Goal: Task Accomplishment & Management: Complete application form

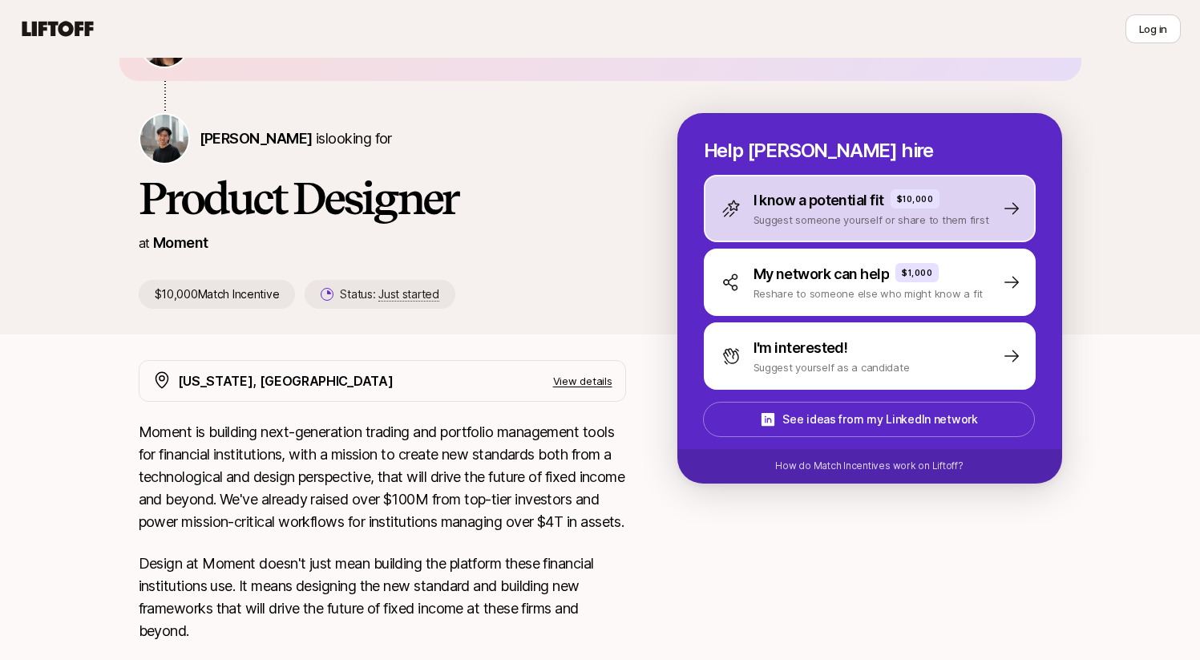
scroll to position [121, 0]
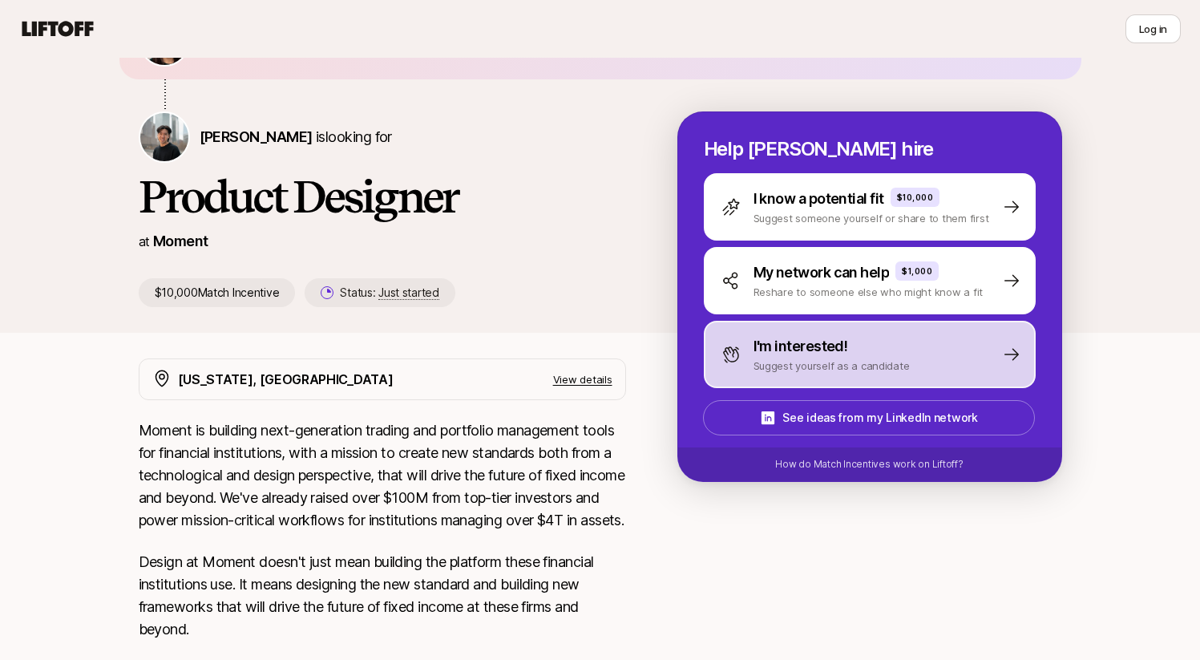
click at [809, 352] on p "I'm interested!" at bounding box center [800, 346] width 95 height 22
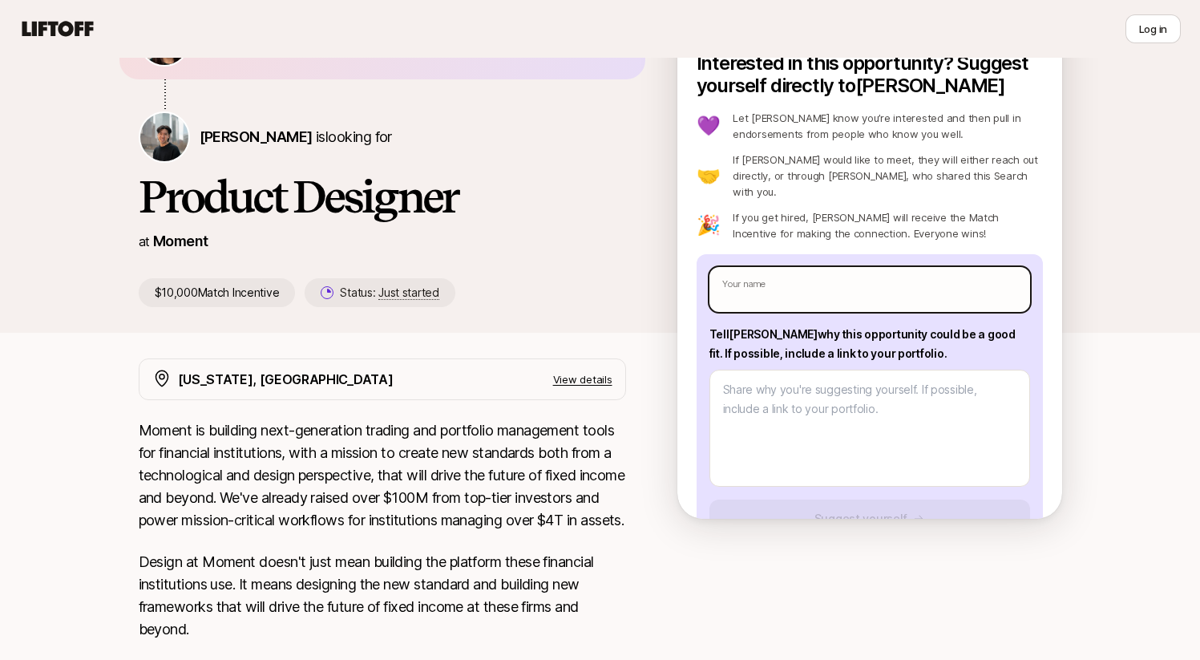
click at [799, 271] on input "text" at bounding box center [869, 289] width 321 height 45
type input "[PERSON_NAME]"
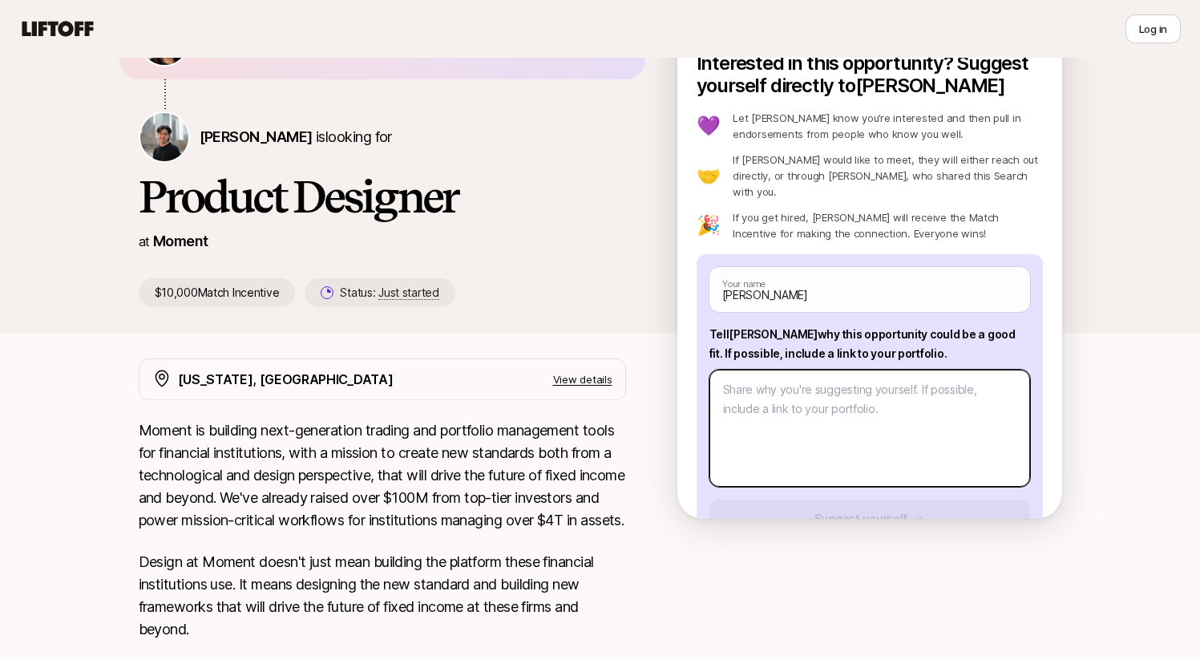
click at [819, 388] on textarea at bounding box center [869, 427] width 321 height 117
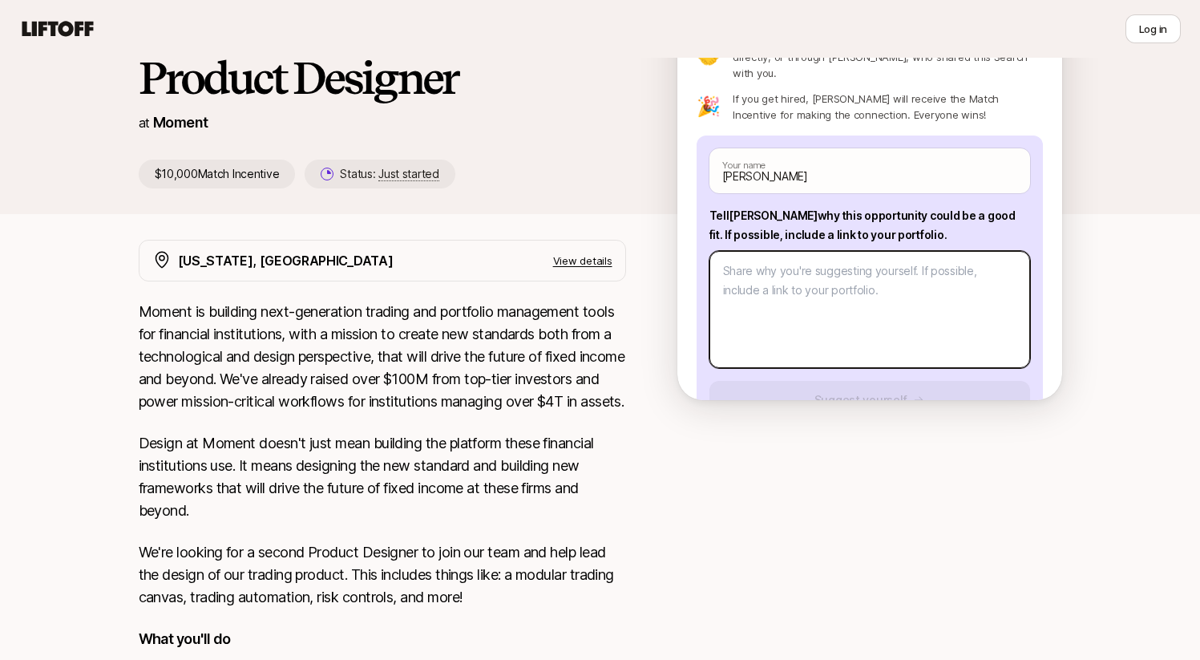
scroll to position [241, 0]
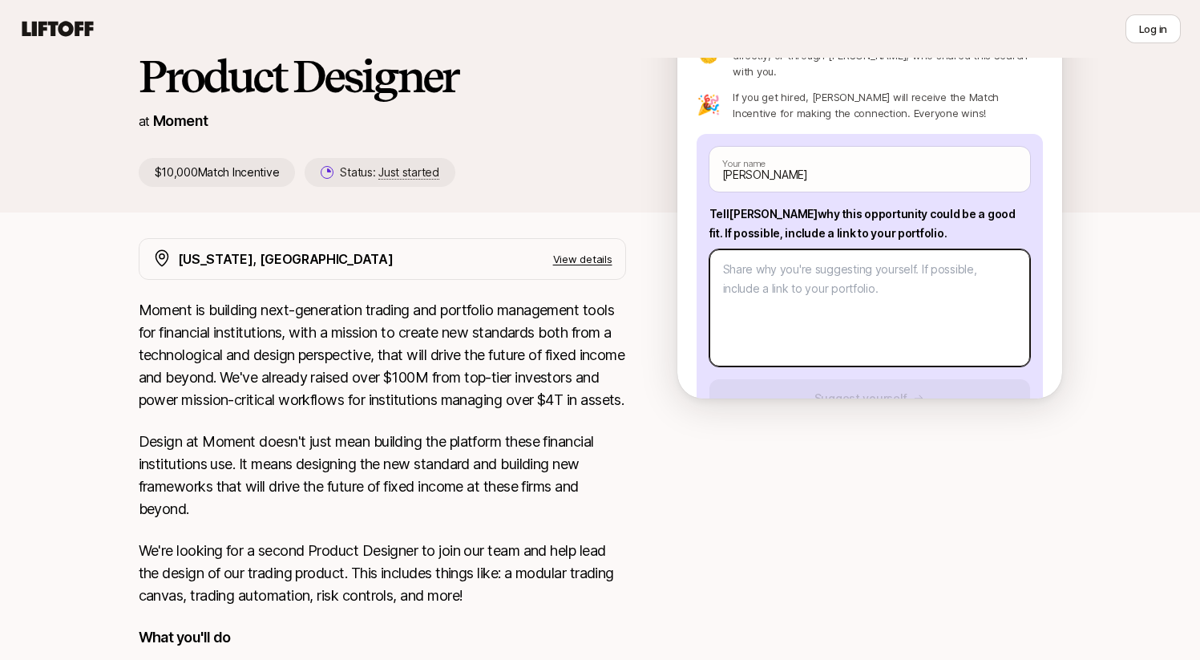
click at [800, 271] on textarea at bounding box center [869, 307] width 321 height 117
type textarea "x"
type textarea "H"
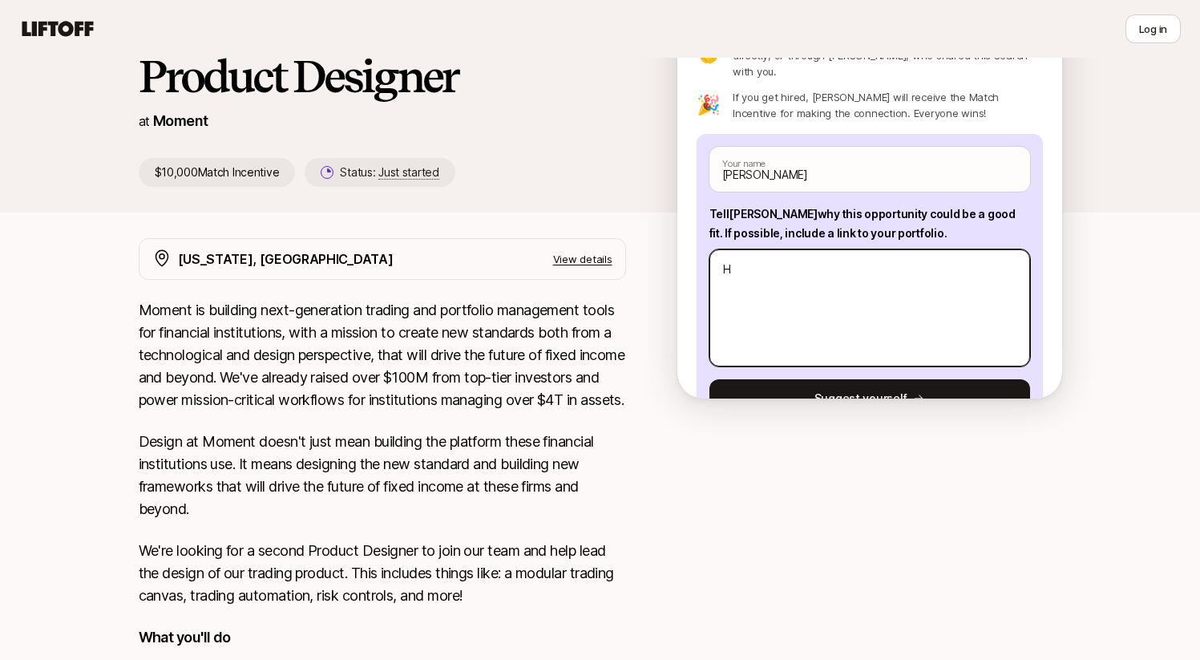
type textarea "x"
type textarea "Hi"
type textarea "x"
type textarea "Hi"
type textarea "x"
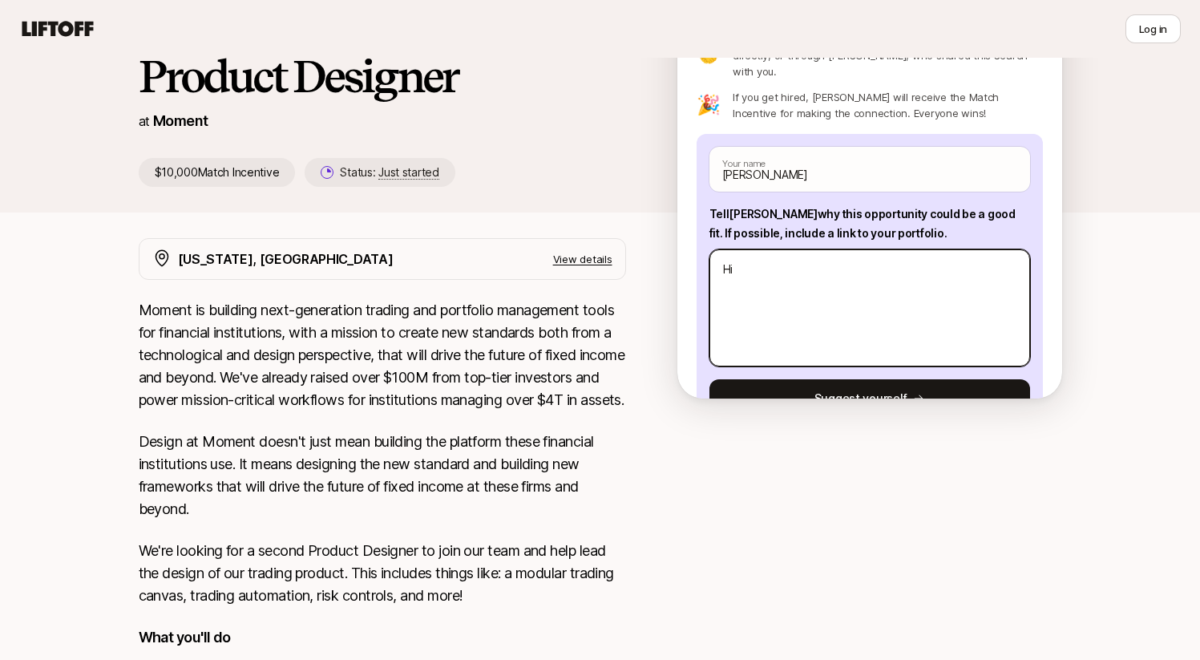
type textarea "Hi M"
type textarea "x"
type textarea "Hi Mo"
type textarea "x"
type textarea "Hi Mome"
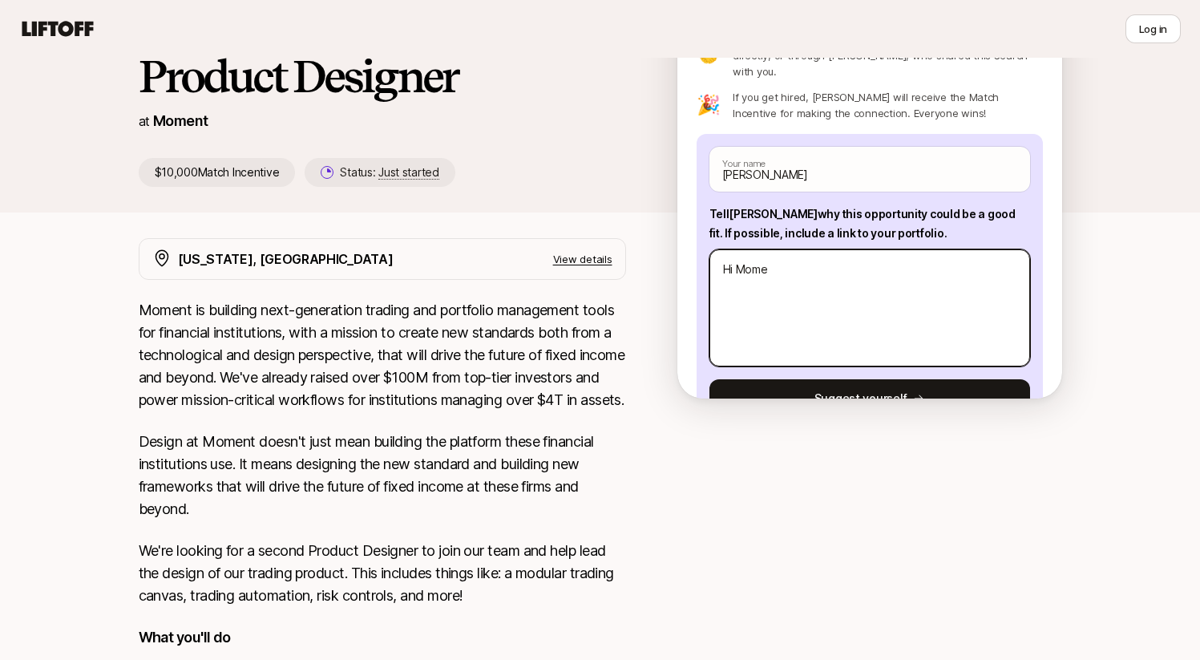
type textarea "x"
type textarea "Hi Momen"
type textarea "x"
type textarea "Hi Moment"
type textarea "x"
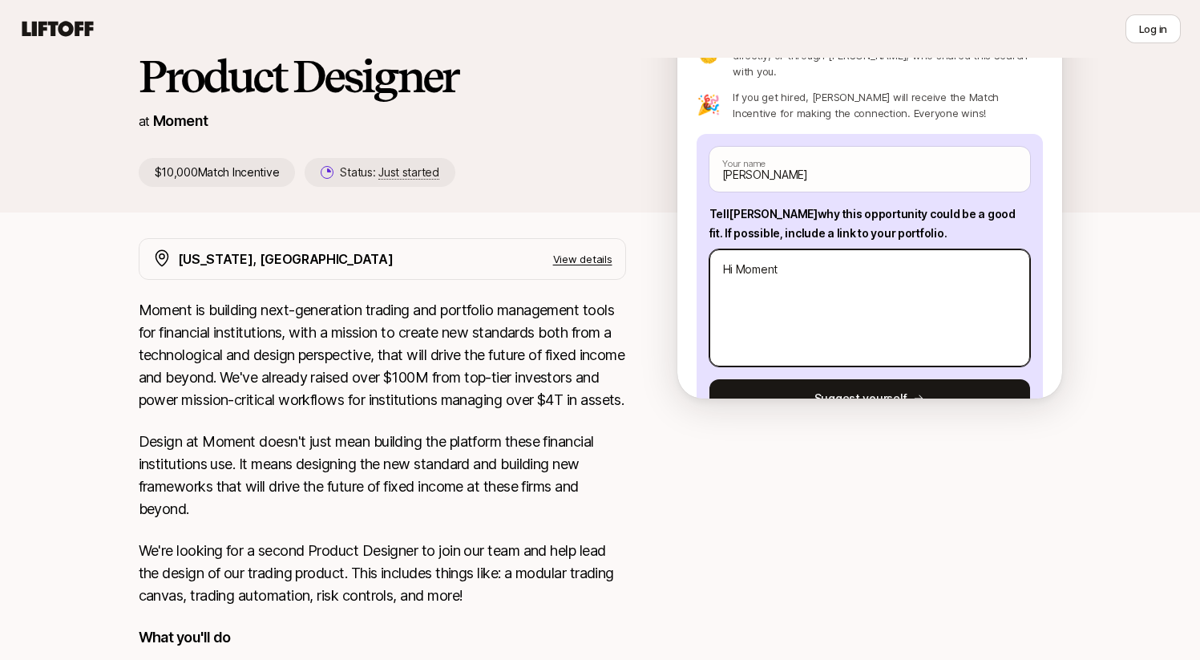
type textarea "Hi Moment"
type textarea "x"
type textarea "Hi Moment h"
type textarea "x"
type textarea "Hi Moment hi"
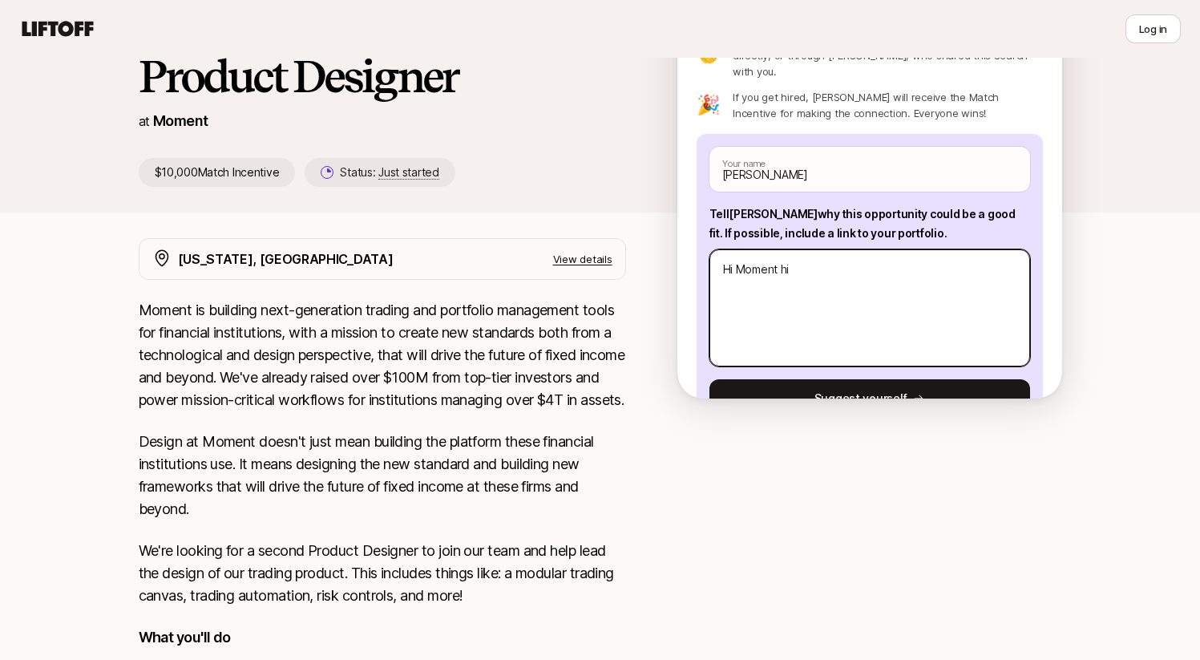
type textarea "x"
type textarea "Hi Moment hir"
type textarea "x"
type textarea "Hi Moment hiri"
type textarea "x"
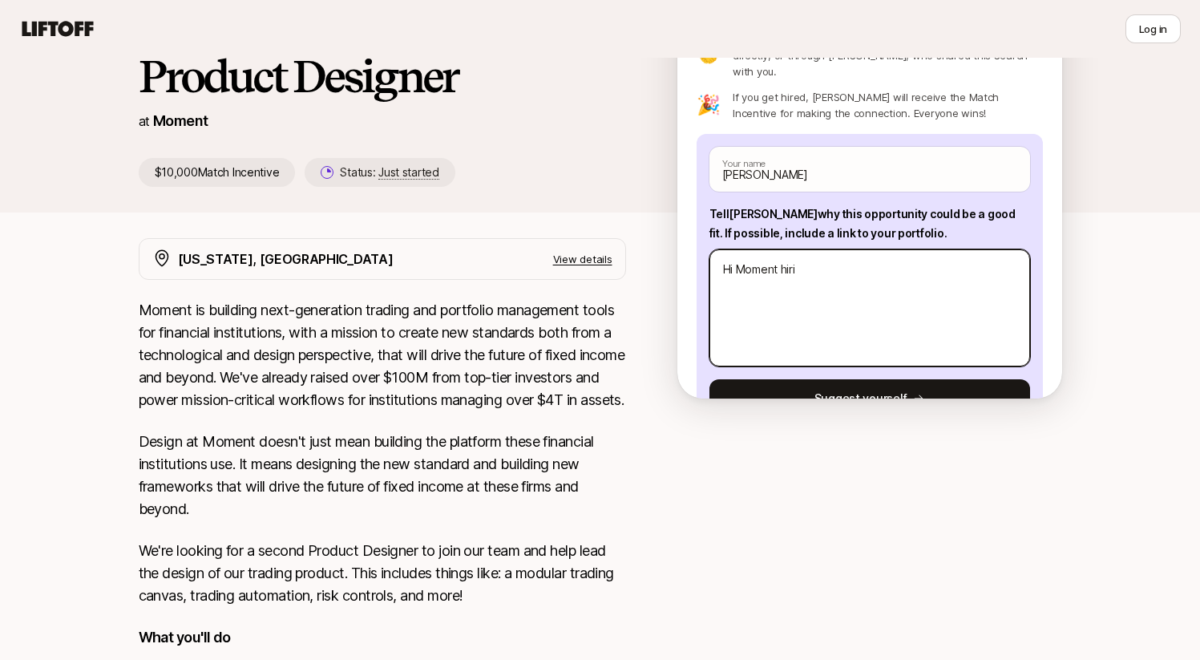
type textarea "Hi Moment hirin"
type textarea "x"
type textarea "Hi Moment hiring"
type textarea "x"
type textarea "Hi Moment hiring t"
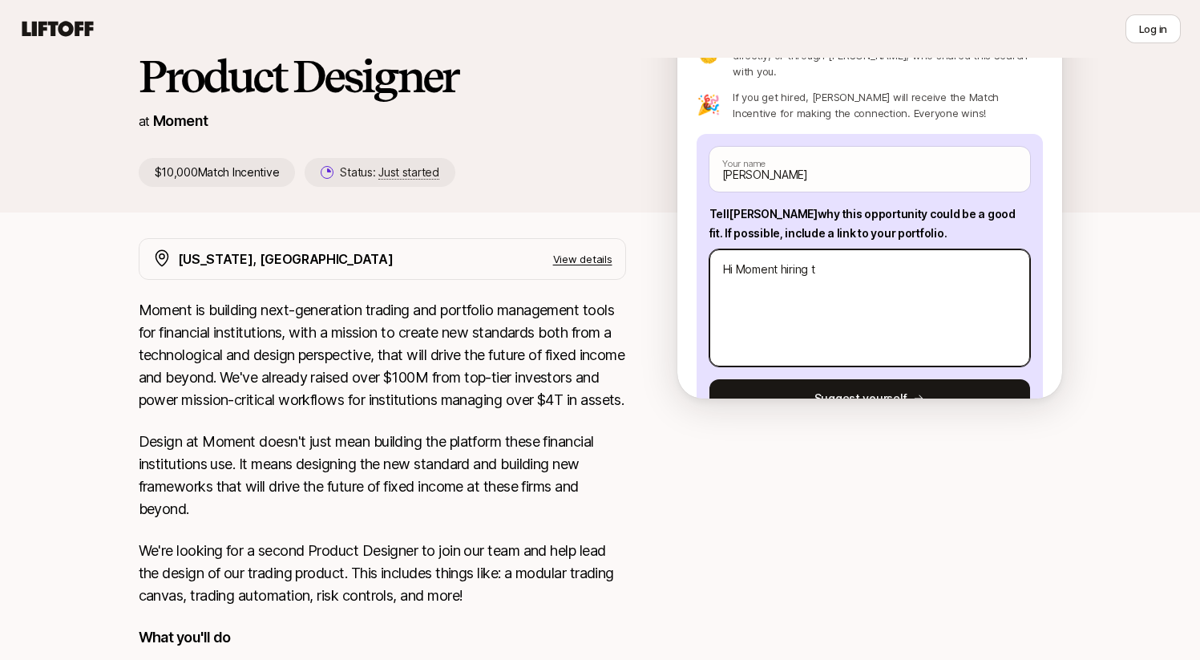
type textarea "x"
type textarea "Hi Moment hiring te"
type textarea "x"
type textarea "Hi Moment hiring tea"
type textarea "x"
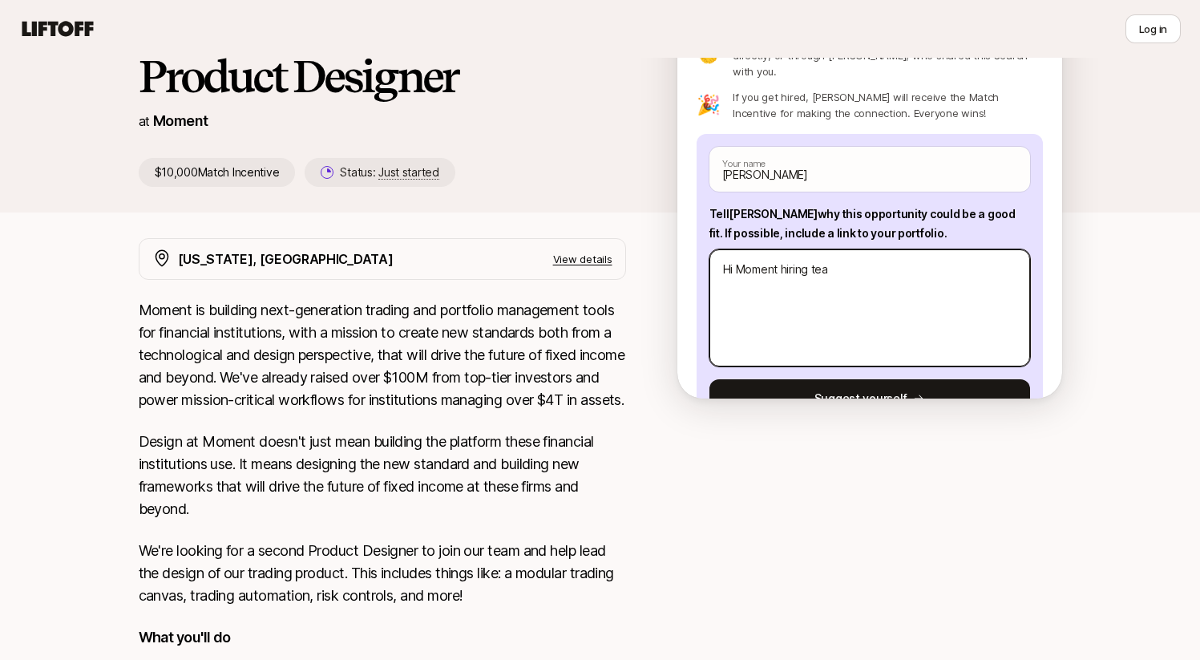
type textarea "Hi Moment hiring team"
type textarea "x"
type textarea "Hi Moment hiring team,"
type textarea "x"
type textarea "Hi Moment hiring team,"
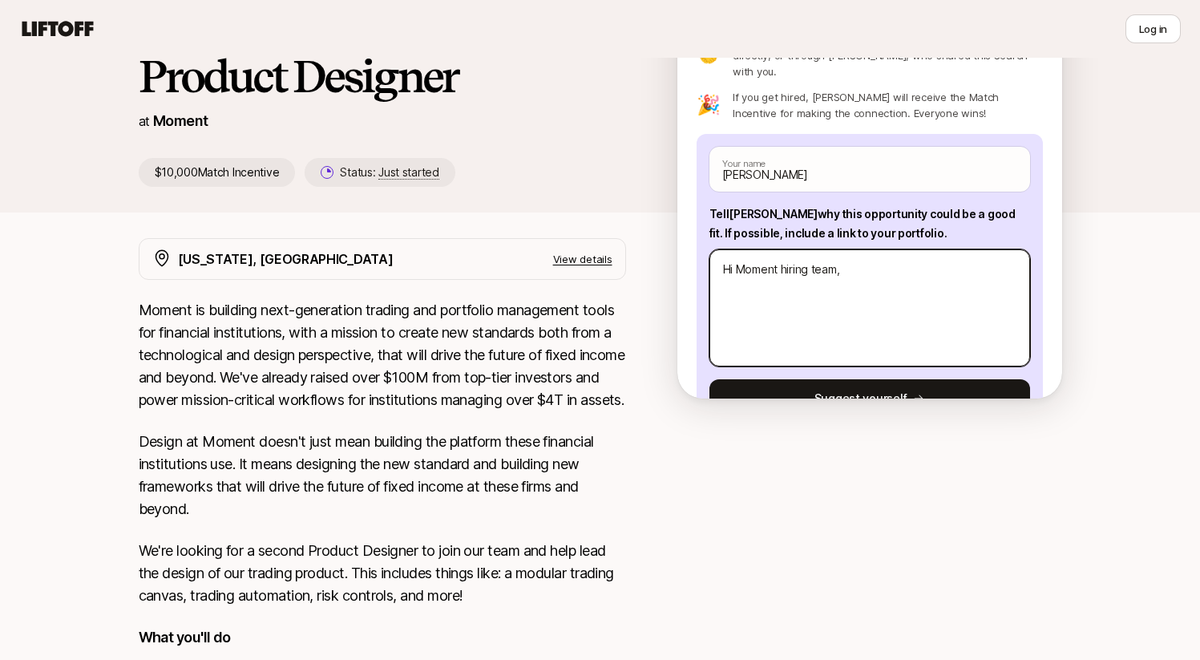
type textarea "x"
type textarea "Hi Moment hiring team,"
type textarea "x"
type textarea "Hi Moment hiring team"
type textarea "x"
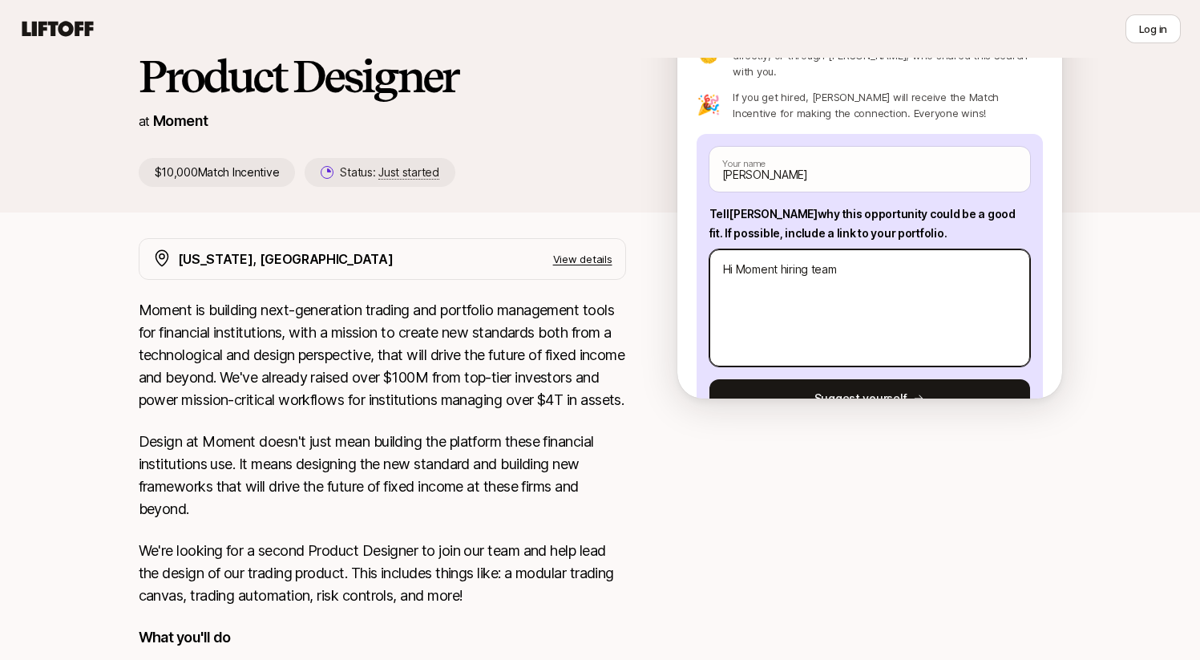
type textarea "Hi Moment hiring team,"
type textarea "x"
type textarea "Hi Moment hiring team,"
type textarea "x"
type textarea "Hi Moment hiring team,"
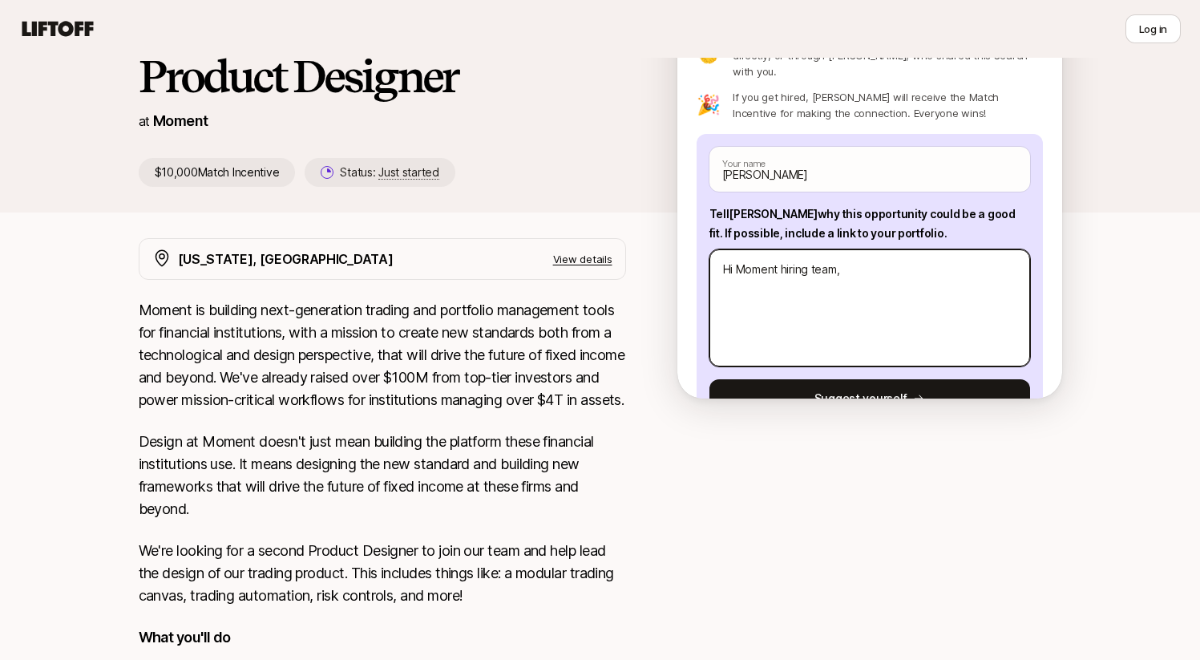
paste textarea "[URL][DOMAIN_NAME]"
type textarea "x"
click at [723, 291] on textarea "Hi Moment hiring team, [URL][DOMAIN_NAME]" at bounding box center [869, 307] width 321 height 117
click at [725, 276] on textarea "Hi Moment hiring team, [URL][DOMAIN_NAME]" at bounding box center [869, 307] width 321 height 117
type textarea "Hi Moment hiring team, [URL][DOMAIN_NAME]"
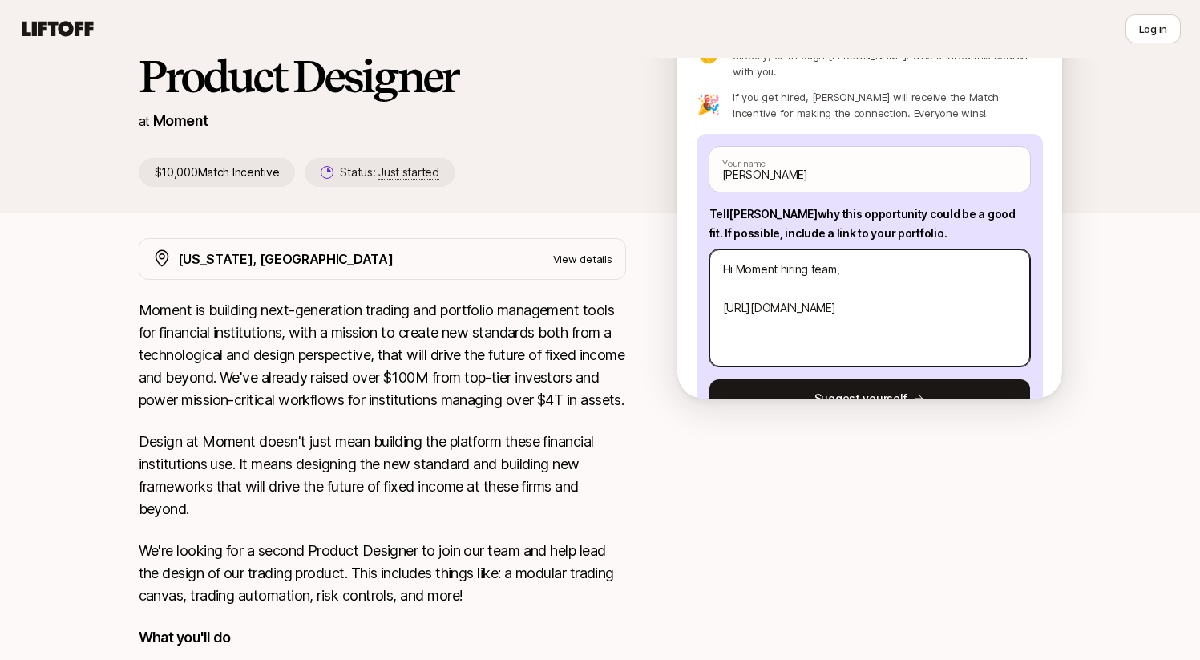
paste textarea "I'm [PERSON_NAME], a technical product designer with a knack for systems thinki…"
type textarea "x"
type textarea "Hi Moment hiring team, I'm [PERSON_NAME], a technical product designer with a k…"
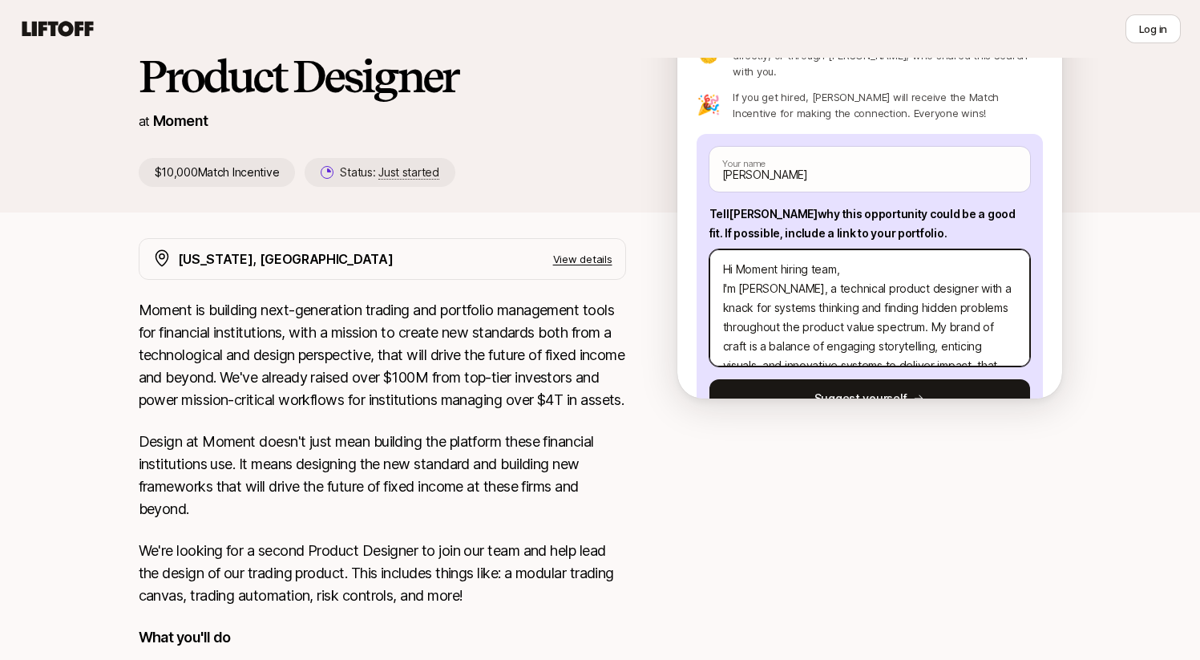
scroll to position [231, 0]
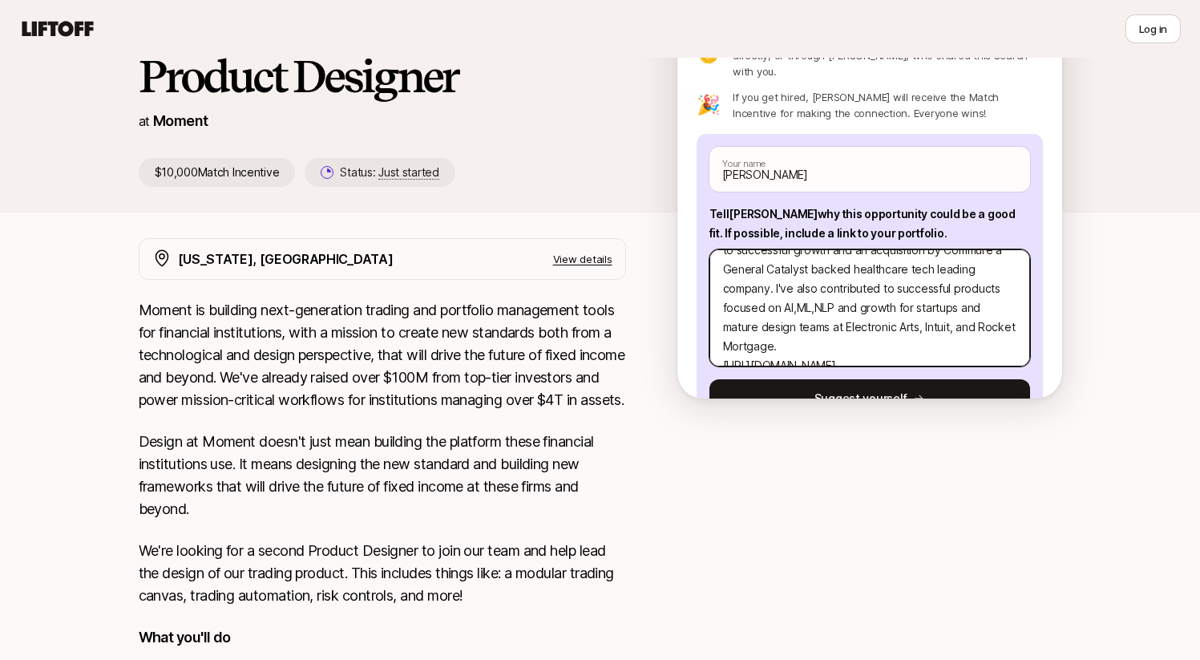
type textarea "x"
type textarea "Hi Moment hiring team, I'm [PERSON_NAME], a technical product designer with a k…"
type textarea "x"
type textarea "Hi Moment hiring team, I'm [PERSON_NAME], a technical product designer with a k…"
type textarea "x"
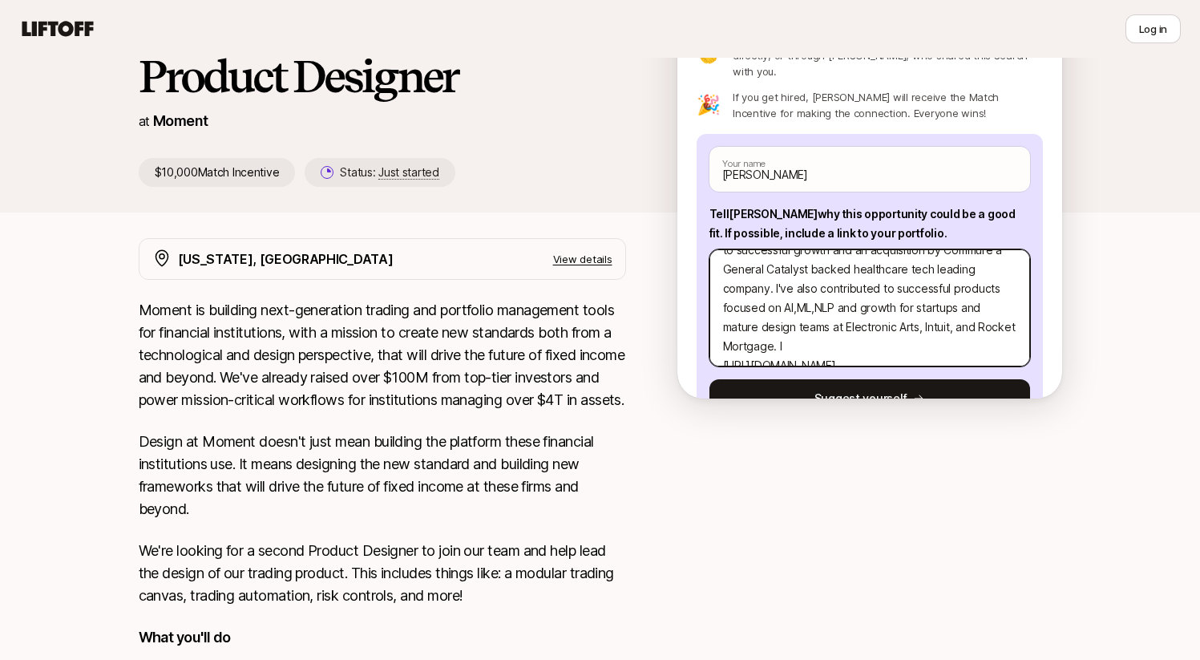
type textarea "Hi Moment hiring team, I'm [PERSON_NAME], a technical product designer with a k…"
type textarea "x"
type textarea "Hi Moment hiring team, I'm [PERSON_NAME], a technical product designer with a k…"
type textarea "x"
type textarea "Hi Moment hiring team, I'm [PERSON_NAME], a technical product designer with a k…"
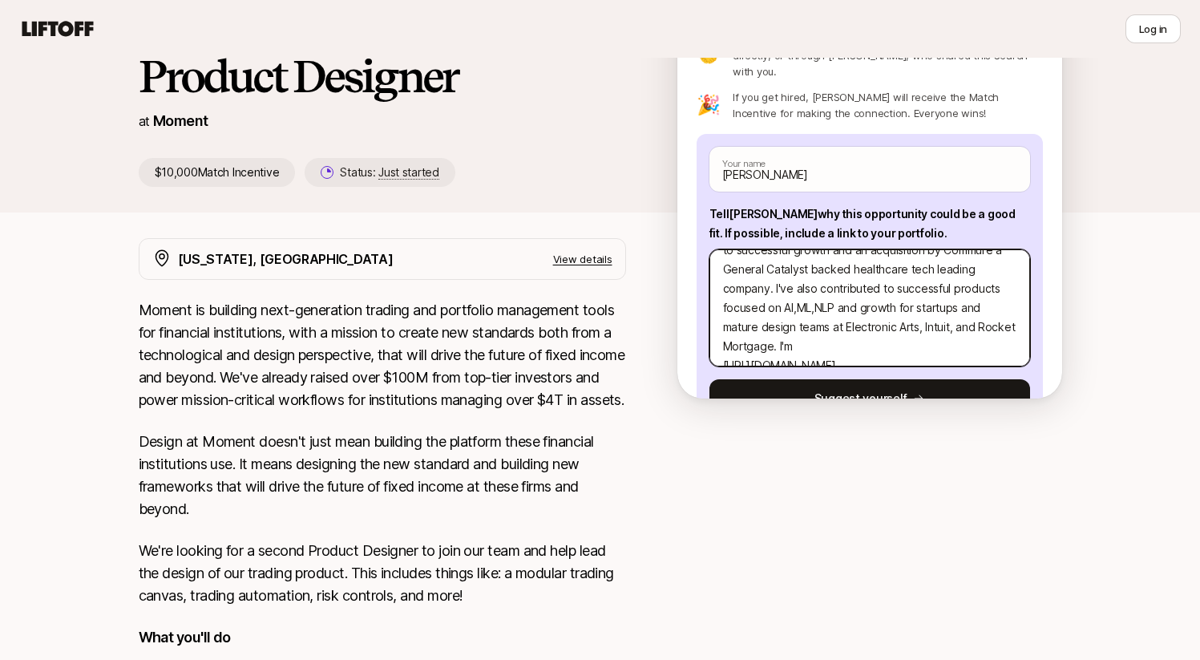
type textarea "x"
type textarea "Hi Moment hiring team, I'm [PERSON_NAME], a technical product designer with a k…"
type textarea "x"
type textarea "Hi Moment hiring team, I'm [PERSON_NAME], a technical product designer with a k…"
type textarea "x"
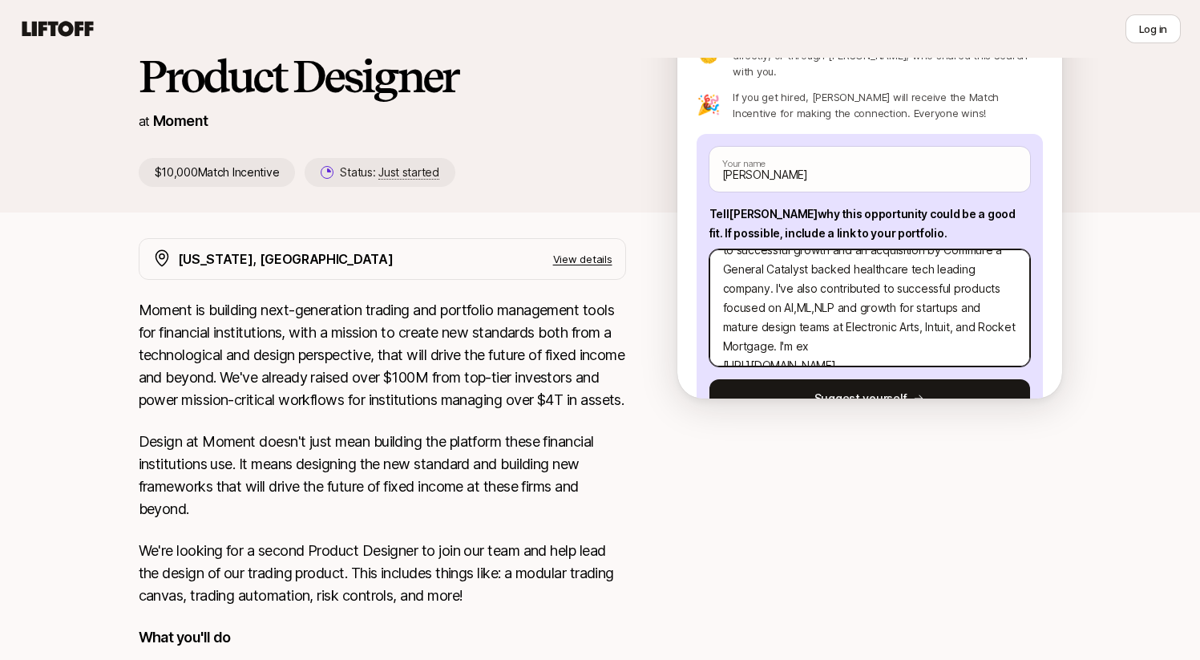
type textarea "Hi Moment hiring team, I'm [PERSON_NAME], a technical product designer with a k…"
type textarea "x"
type textarea "Hi Moment hiring team, I'm [PERSON_NAME], a technical product designer with a k…"
type textarea "x"
type textarea "Hi Moment hiring team, I'm [PERSON_NAME], a technical product designer with a k…"
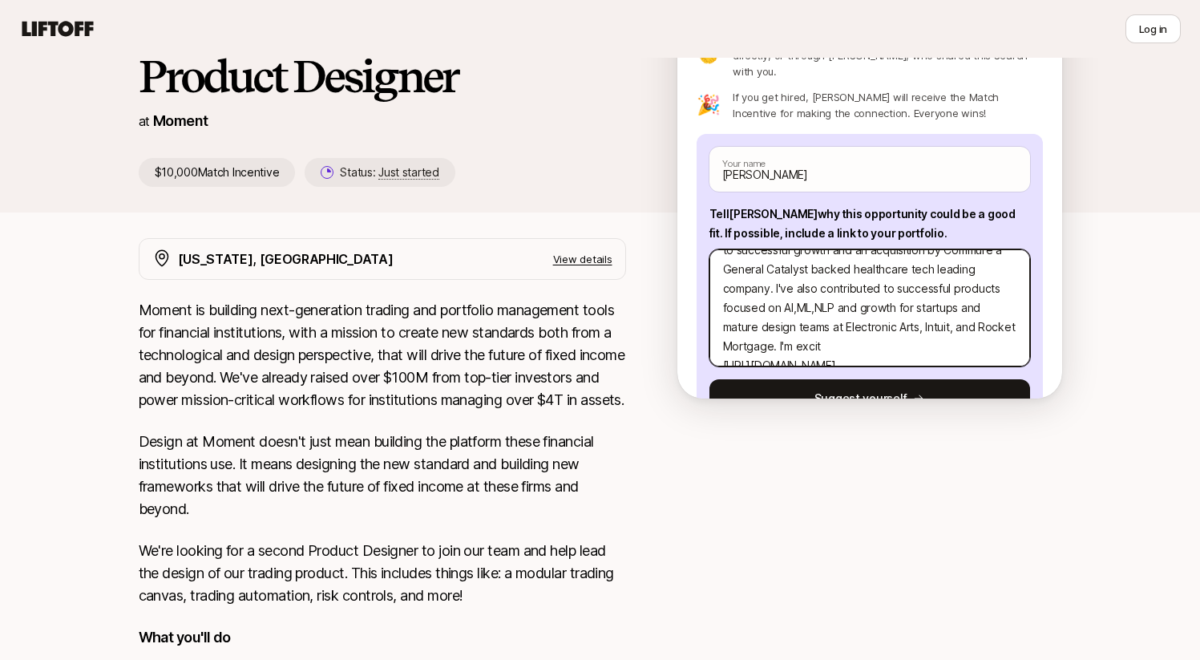
type textarea "x"
type textarea "Hi Moment hiring team, I'm [PERSON_NAME], a technical product designer with a k…"
type textarea "x"
type textarea "Hi Moment hiring team, I'm [PERSON_NAME], a technical product designer with a k…"
type textarea "x"
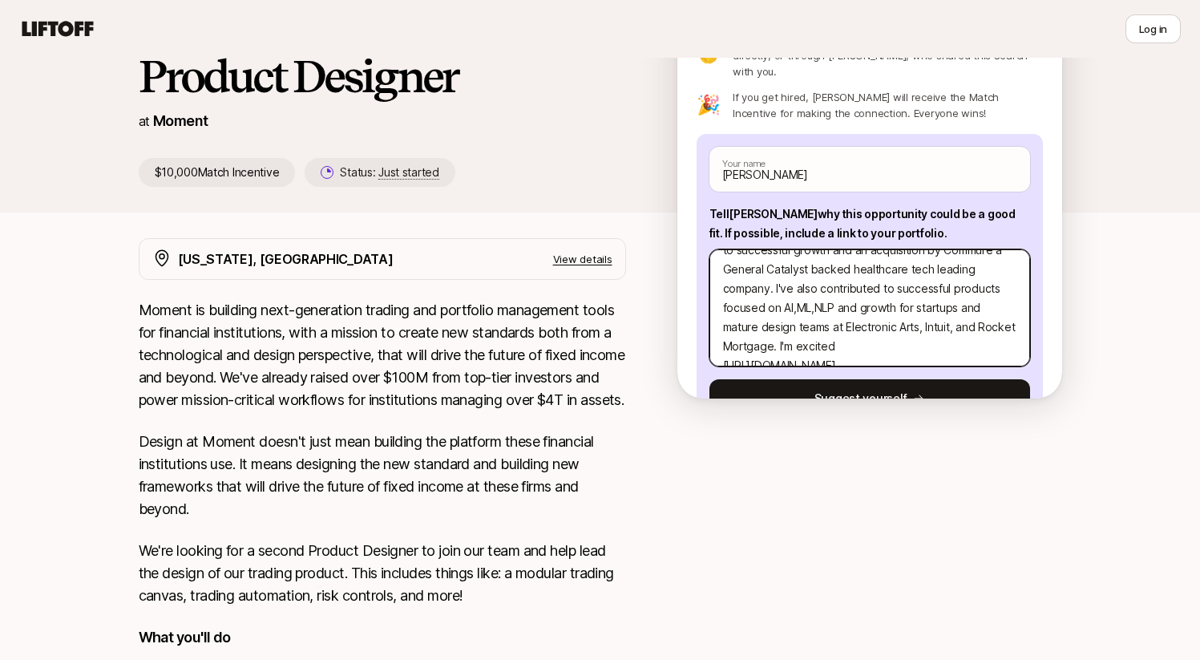
type textarea "Hi Moment hiring team, I'm [PERSON_NAME], a technical product designer with a k…"
type textarea "x"
type textarea "Hi Moment hiring team, I'm [PERSON_NAME], a technical product designer with a k…"
type textarea "x"
type textarea "Hi Moment hiring team, I'm [PERSON_NAME], a technical product designer with a k…"
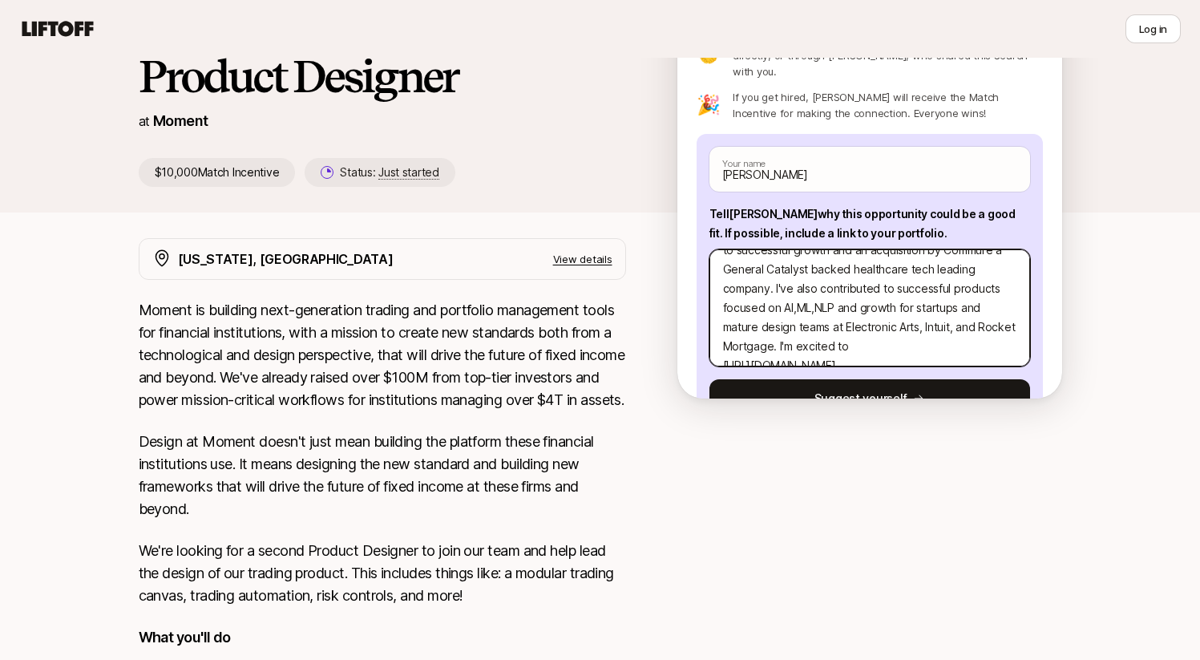
type textarea "x"
type textarea "Hi Moment hiring team, I'm [PERSON_NAME], a technical product designer with a k…"
type textarea "x"
type textarea "Hi Moment hiring team, I'm [PERSON_NAME], a technical product designer with a k…"
type textarea "x"
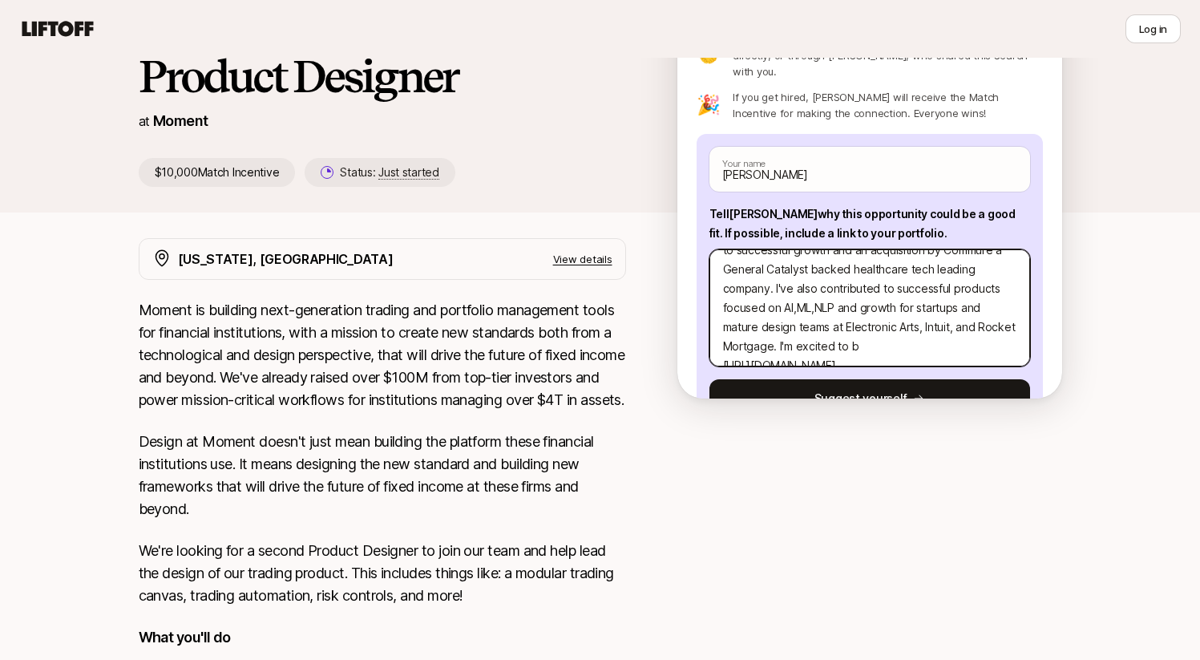
type textarea "Hi Moment hiring team, I'm [PERSON_NAME], a technical product designer with a k…"
type textarea "x"
type textarea "Hi Moment hiring team, I'm [PERSON_NAME], a technical product designer with a k…"
type textarea "x"
type textarea "Hi Moment hiring team, I'm [PERSON_NAME], a technical product designer with a k…"
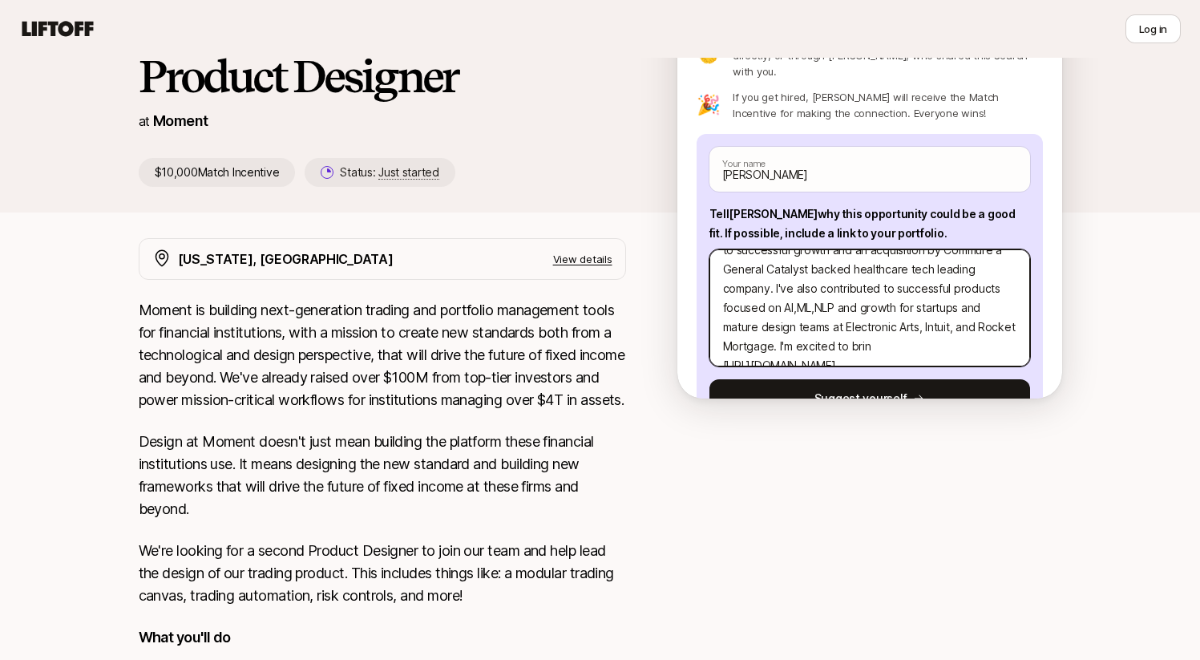
type textarea "x"
type textarea "Hi Moment hiring team, I'm [PERSON_NAME], a technical product designer with a k…"
type textarea "x"
type textarea "Hi Moment hiring team, I'm [PERSON_NAME], a technical product designer with a k…"
type textarea "x"
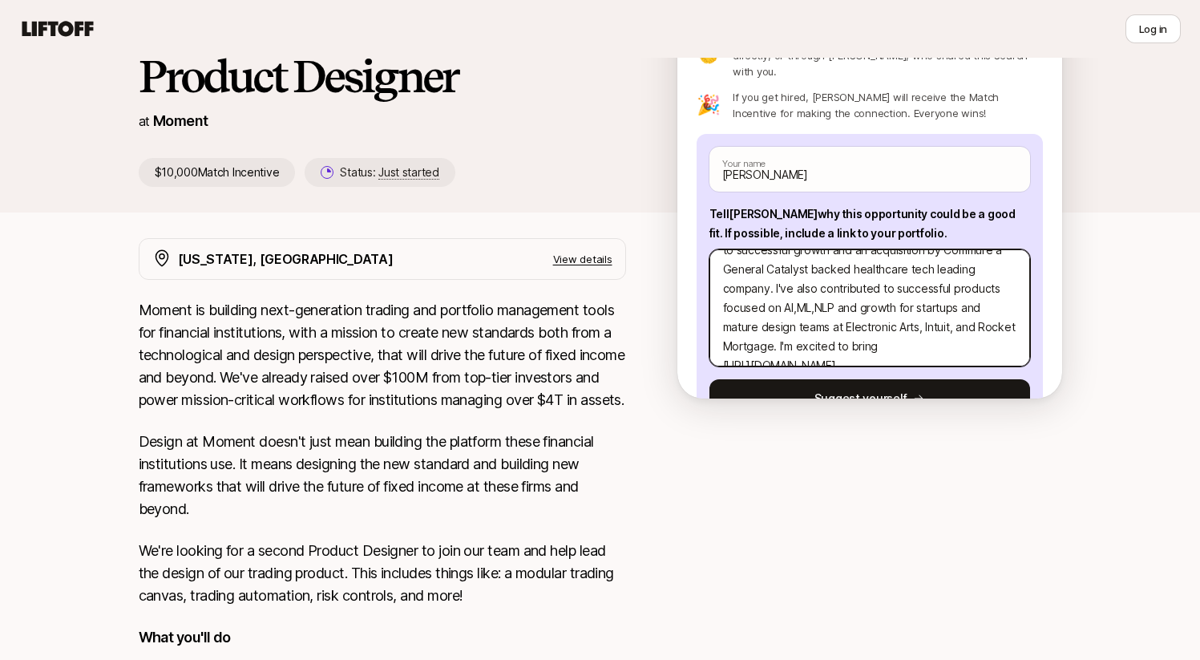
type textarea "Hi Moment hiring team, I'm [PERSON_NAME], a technical product designer with a k…"
type textarea "x"
type textarea "Hi Moment hiring team, I'm [PERSON_NAME], a technical product designer with a k…"
type textarea "x"
type textarea "Hi Moment hiring team, I'm [PERSON_NAME], a technical product designer with a k…"
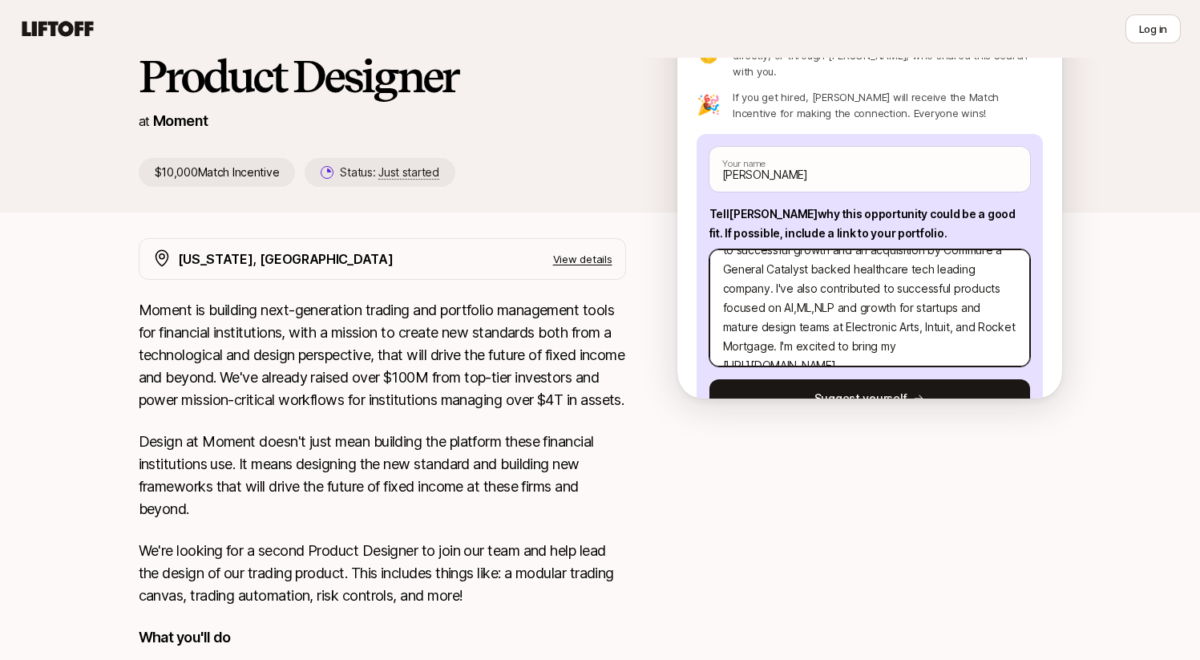
type textarea "x"
type textarea "Hi Moment hiring team, I'm [PERSON_NAME], a technical product designer with a k…"
type textarea "x"
type textarea "Hi Moment hiring team, I'm [PERSON_NAME], a technical product designer with a k…"
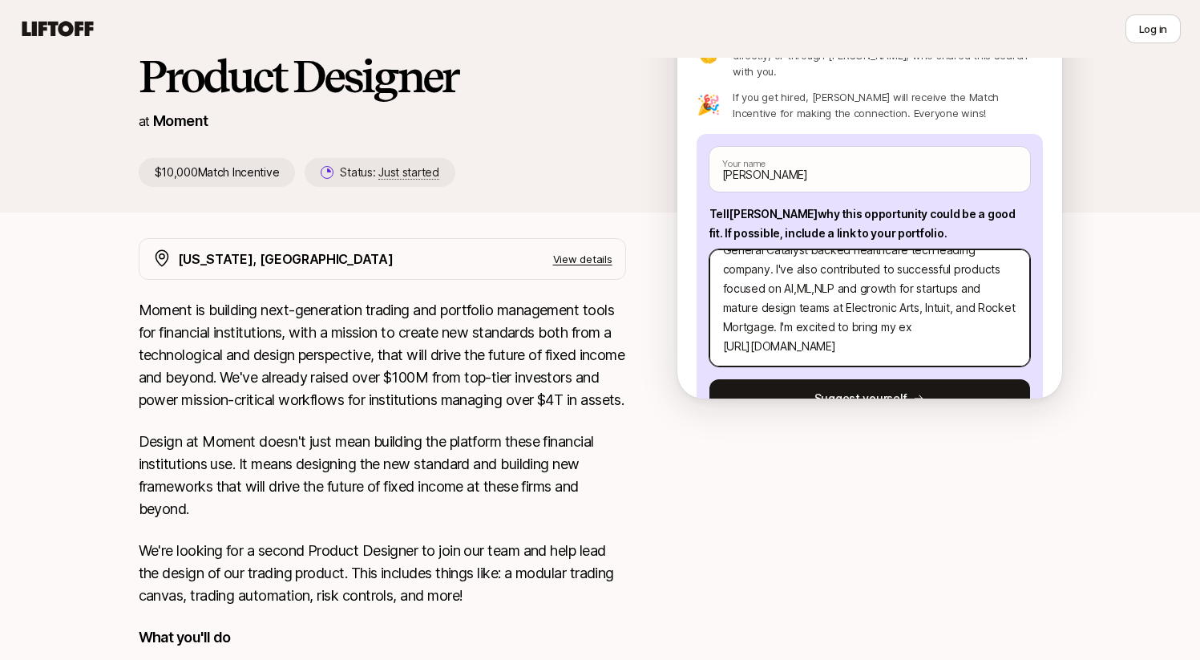
type textarea "x"
type textarea "Hi Moment hiring team, I'm [PERSON_NAME], a technical product designer with a k…"
type textarea "x"
type textarea "Hi Moment hiring team, I'm [PERSON_NAME], a technical product designer with a k…"
type textarea "x"
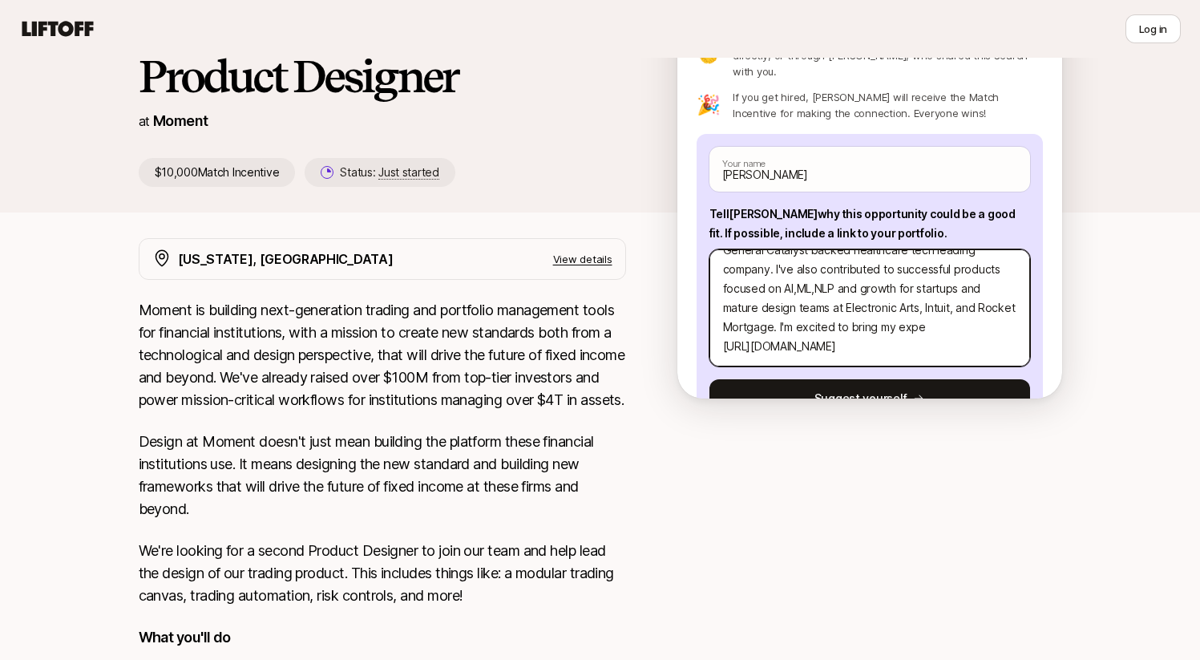
type textarea "Hi Moment hiring team, I'm [PERSON_NAME], a technical product designer with a k…"
type textarea "x"
type textarea "Hi Moment hiring team, I'm [PERSON_NAME], a technical product designer with a k…"
type textarea "x"
type textarea "Hi Moment hiring team, I'm [PERSON_NAME], a technical product designer with a k…"
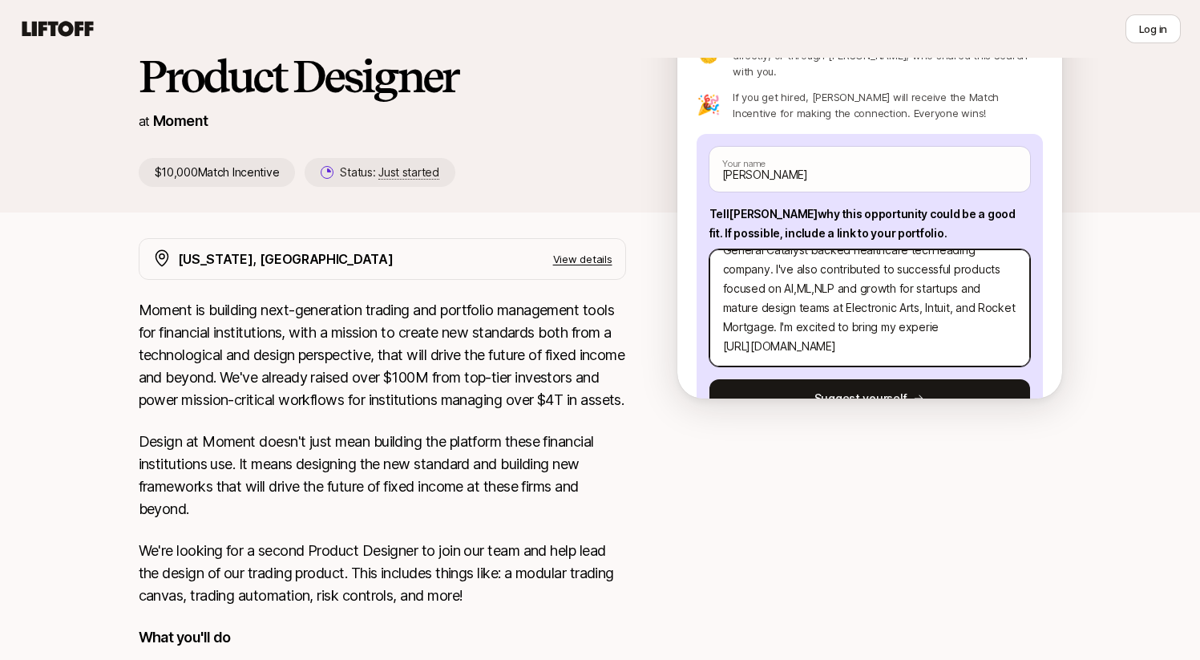
type textarea "x"
type textarea "Hi Moment hiring team, I'm [PERSON_NAME], a technical product designer with a k…"
type textarea "x"
type textarea "Hi Moment hiring team, I'm [PERSON_NAME], a technical product designer with a k…"
type textarea "x"
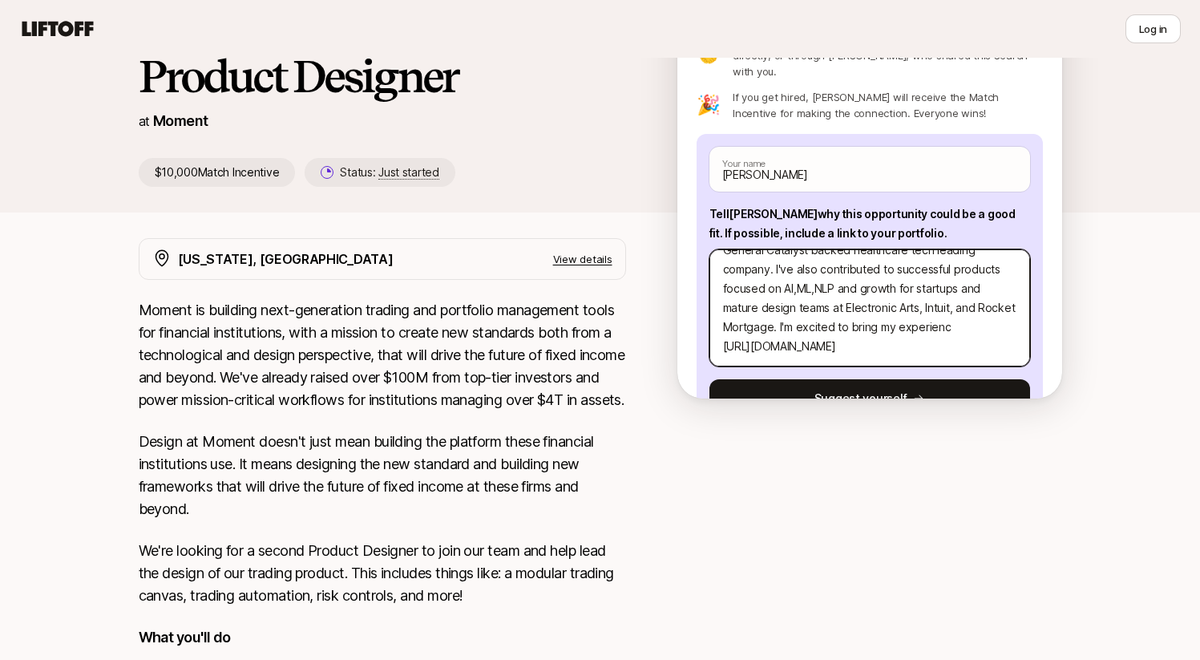
type textarea "Hi Moment hiring team, I'm [PERSON_NAME], a technical product designer with a k…"
type textarea "x"
type textarea "Hi Moment hiring team, I'm [PERSON_NAME], a technical product designer with a k…"
type textarea "x"
type textarea "Hi Moment hiring team, I'm [PERSON_NAME], a technical product designer with a k…"
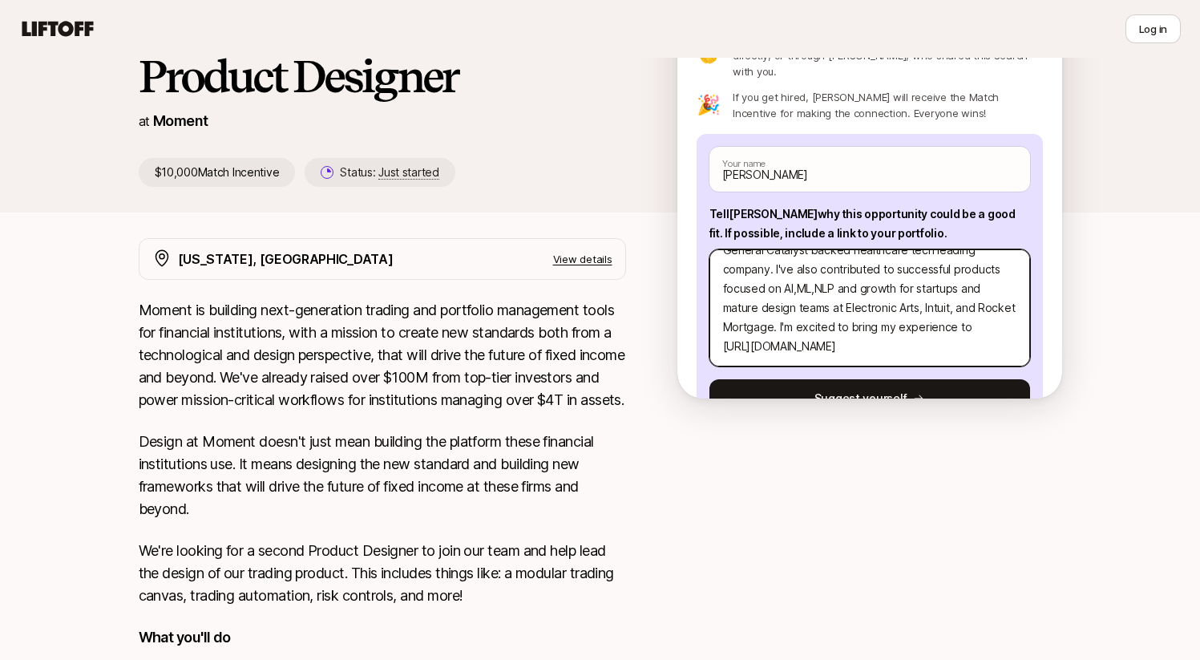
type textarea "x"
type textarea "Hi Moment hiring team, I'm [PERSON_NAME], a technical product designer with a k…"
type textarea "x"
type textarea "Hi Moment hiring team, I'm [PERSON_NAME], a technical product designer with a k…"
type textarea "x"
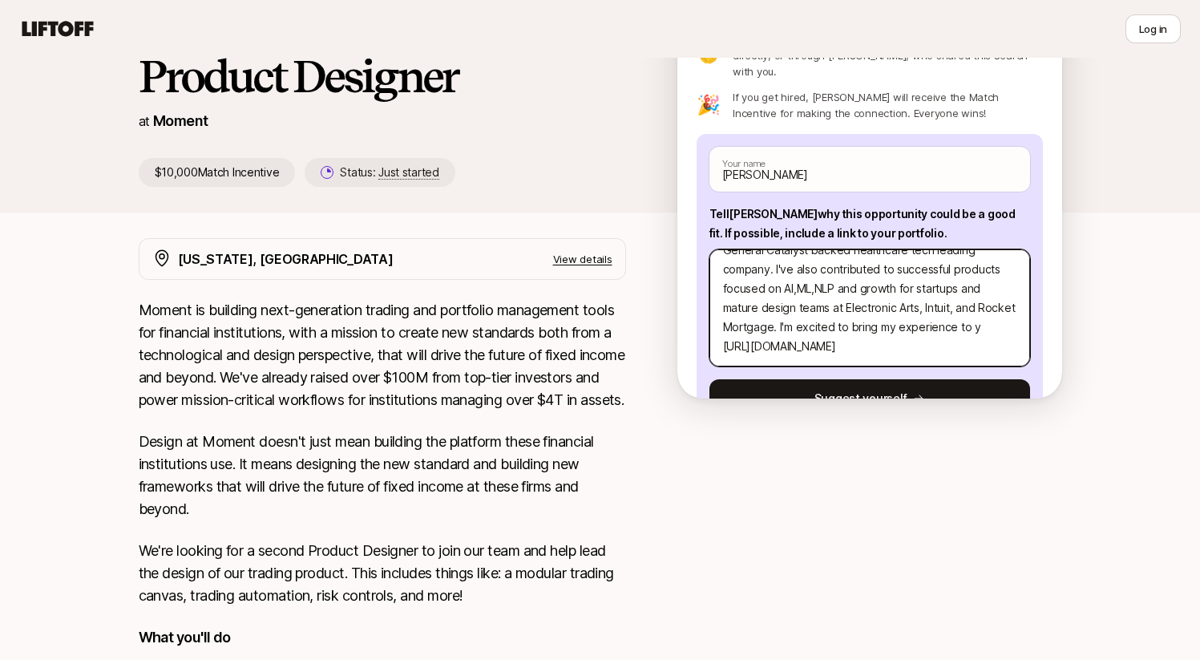
type textarea "Hi Moment hiring team, I'm [PERSON_NAME], a technical product designer with a k…"
type textarea "x"
type textarea "Hi Moment hiring team, I'm [PERSON_NAME], a technical product designer with a k…"
type textarea "x"
type textarea "Hi Moment hiring team, I'm [PERSON_NAME], a technical product designer with a k…"
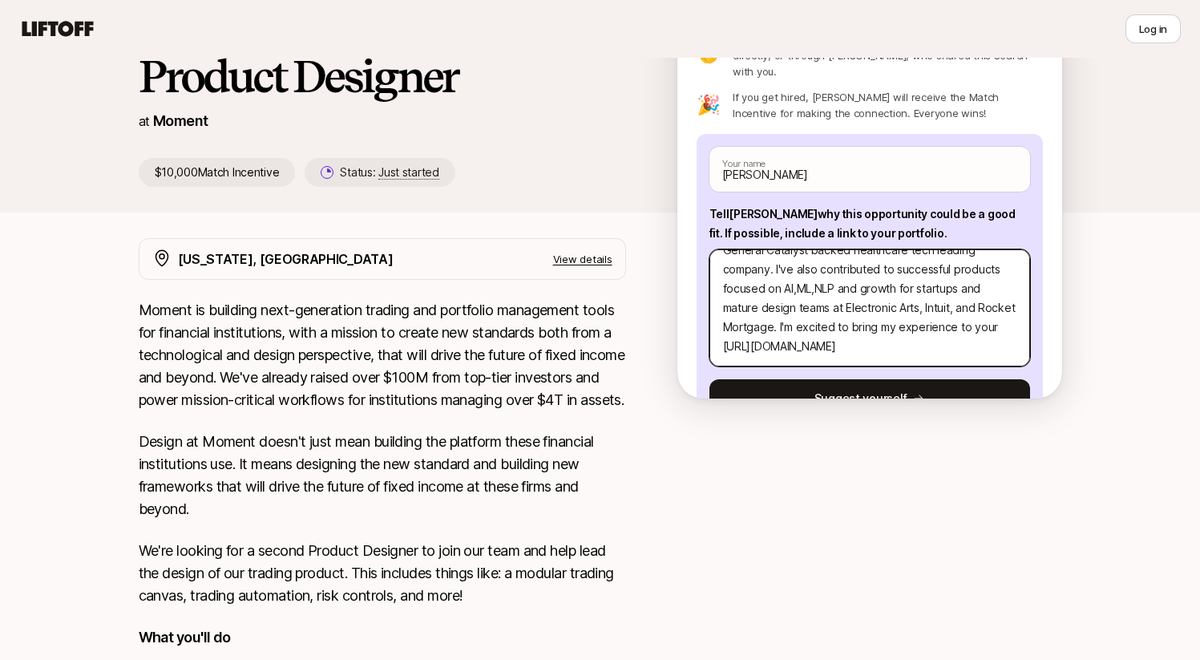
type textarea "x"
type textarea "Hi Moment hiring team, I'm [PERSON_NAME], a technical product designer with a k…"
type textarea "x"
type textarea "Hi Moment hiring team, I'm [PERSON_NAME], a technical product designer with a k…"
type textarea "x"
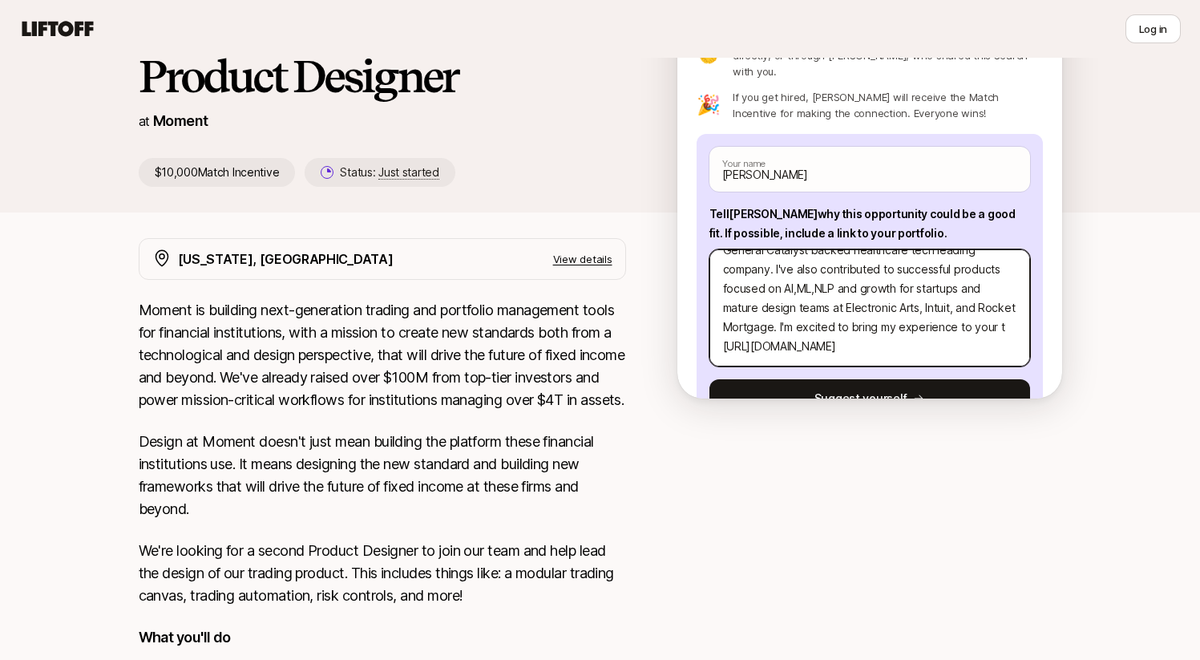
type textarea "Hi Moment hiring team, I'm [PERSON_NAME], a technical product designer with a k…"
type textarea "x"
type textarea "Hi Moment hiring team, I'm [PERSON_NAME], a technical product designer with a k…"
type textarea "x"
type textarea "Hi Moment hiring team, I'm [PERSON_NAME], a technical product designer with a k…"
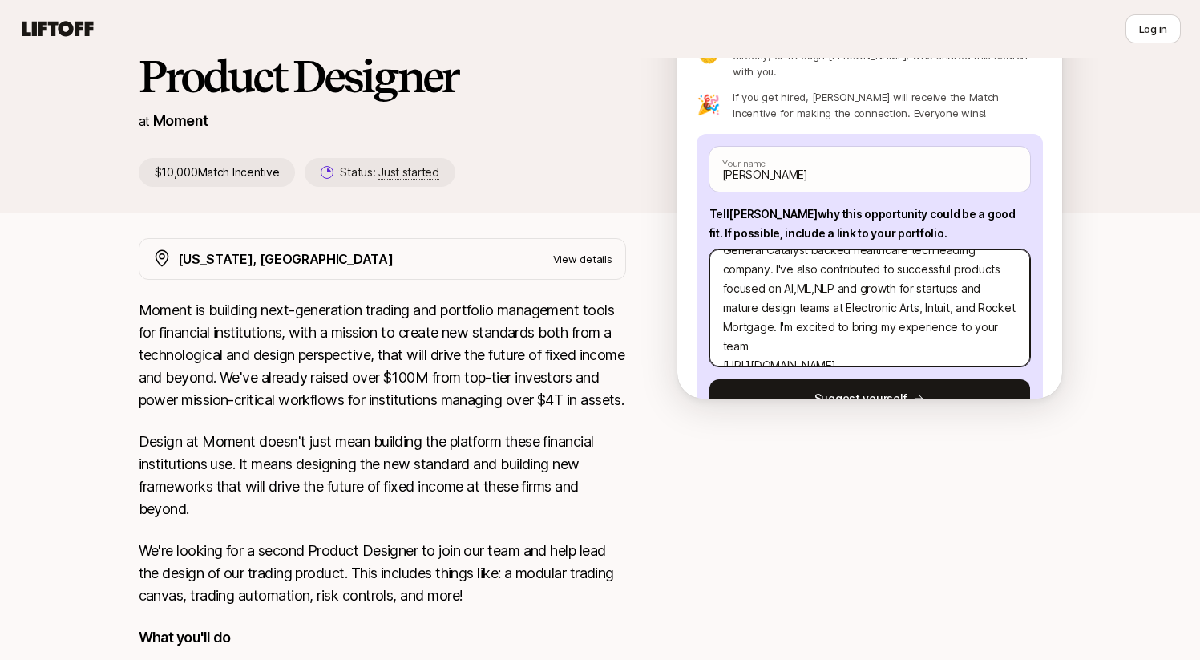
type textarea "x"
type textarea "Hi Moment hiring team, I'm [PERSON_NAME], a technical product designer with a k…"
type textarea "x"
type textarea "Hi Moment hiring team, I'm [PERSON_NAME], a technical product designer with a k…"
type textarea "x"
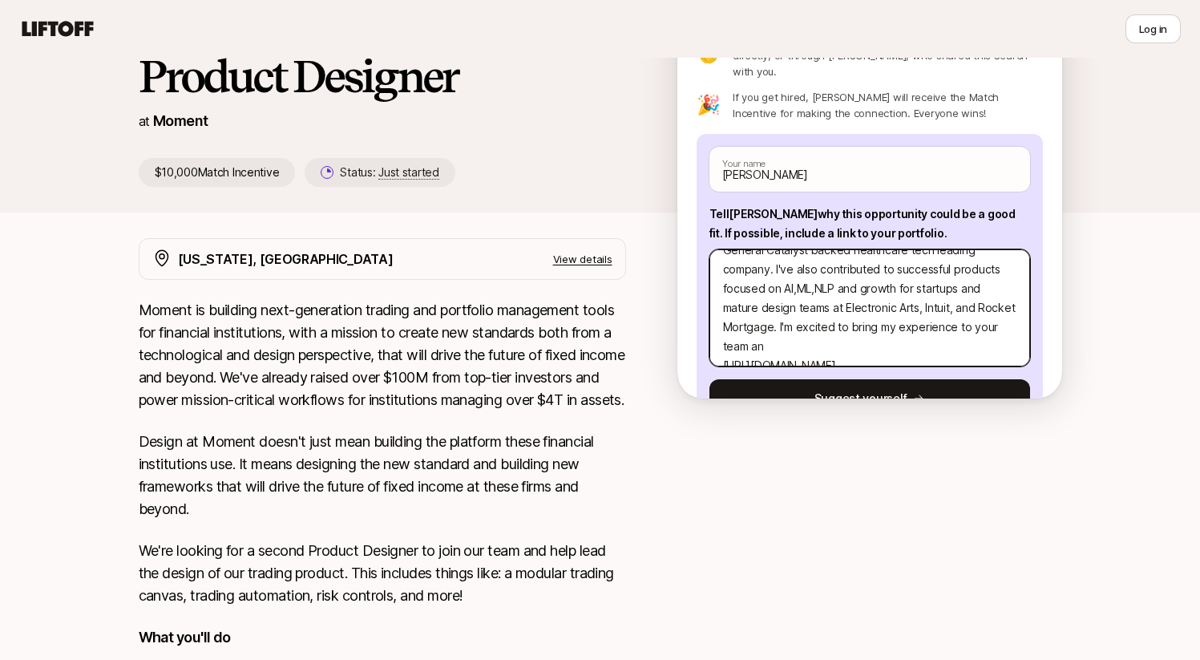
type textarea "Hi Moment hiring team, I'm [PERSON_NAME], a technical product designer with a k…"
type textarea "x"
type textarea "Hi Moment hiring team, I'm [PERSON_NAME], a technical product designer with a k…"
type textarea "x"
type textarea "Hi Moment hiring team, I'm [PERSON_NAME], a technical product designer with a k…"
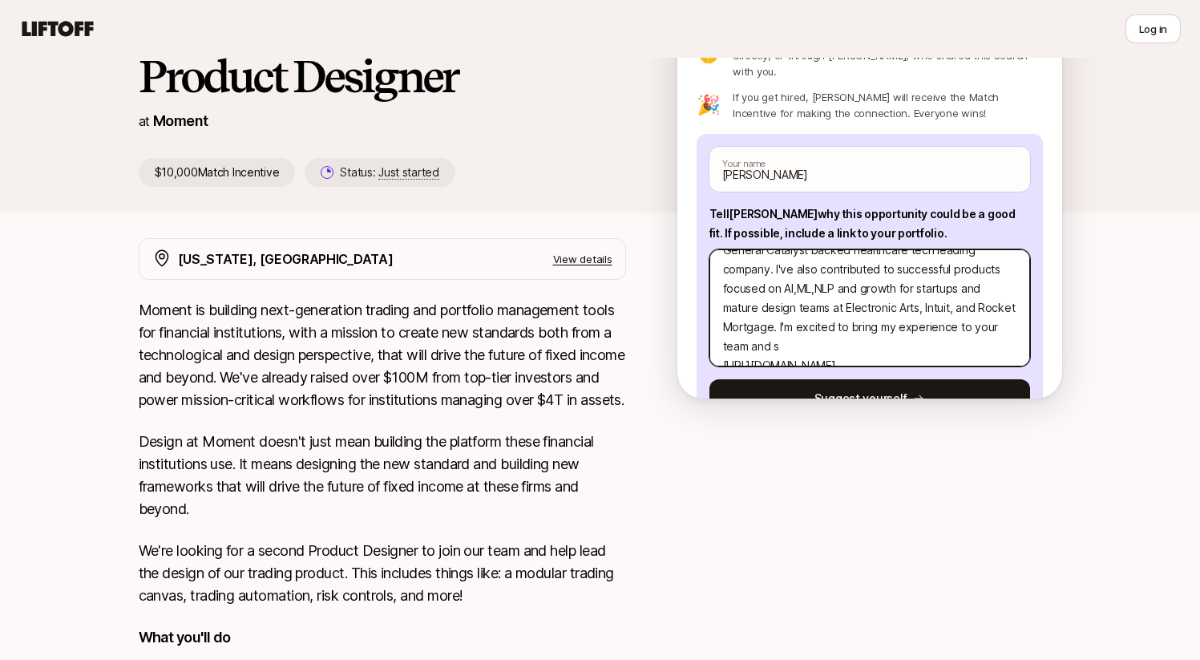
type textarea "x"
type textarea "Hi Moment hiring team, I'm [PERSON_NAME], a technical product designer with a k…"
type textarea "x"
type textarea "Hi Moment hiring team, I'm [PERSON_NAME], a technical product designer with a k…"
type textarea "x"
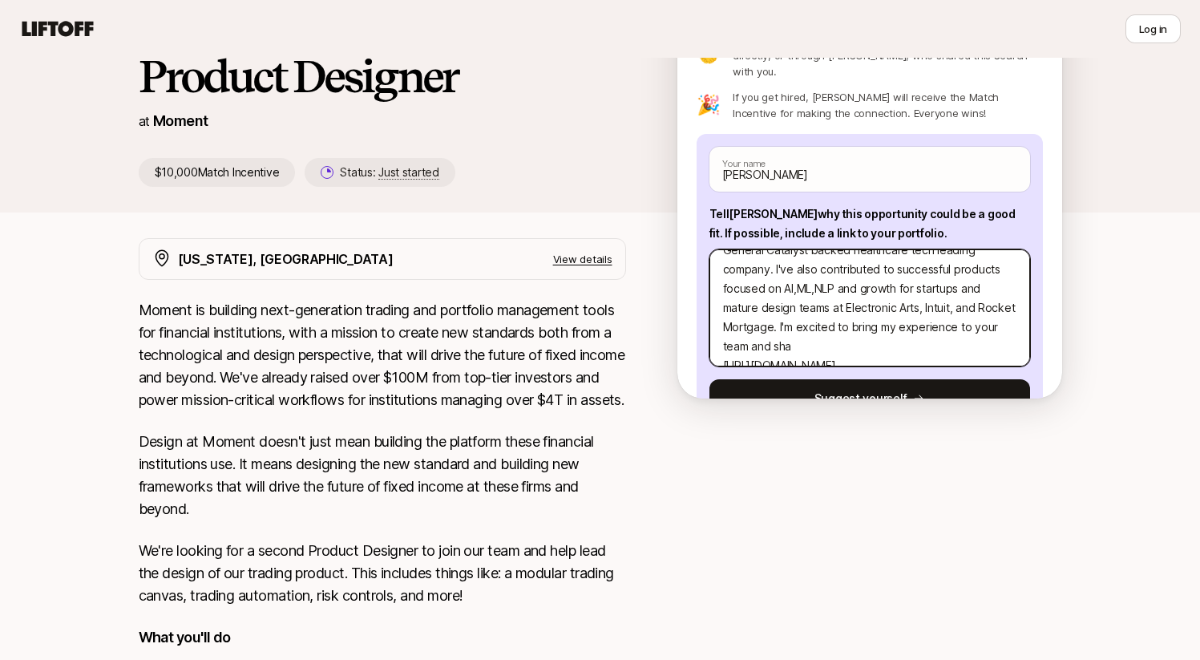
type textarea "Hi Moment hiring team, I'm [PERSON_NAME], a technical product designer with a k…"
type textarea "x"
type textarea "Hi Moment hiring team, I'm [PERSON_NAME], a technical product designer with a k…"
type textarea "x"
type textarea "Hi Moment hiring team, I'm [PERSON_NAME], a technical product designer with a k…"
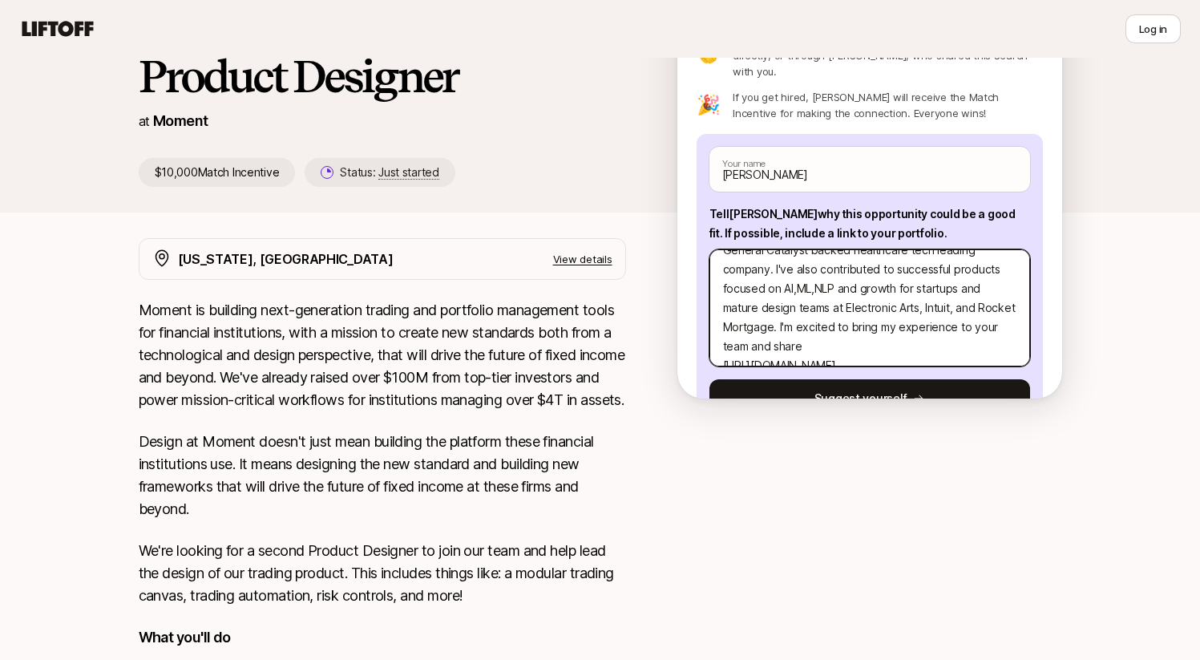
type textarea "x"
type textarea "Hi Moment hiring team, I'm [PERSON_NAME], a technical product designer with a k…"
type textarea "x"
type textarea "Hi Moment hiring team, I'm [PERSON_NAME], a technical product designer with a k…"
type textarea "x"
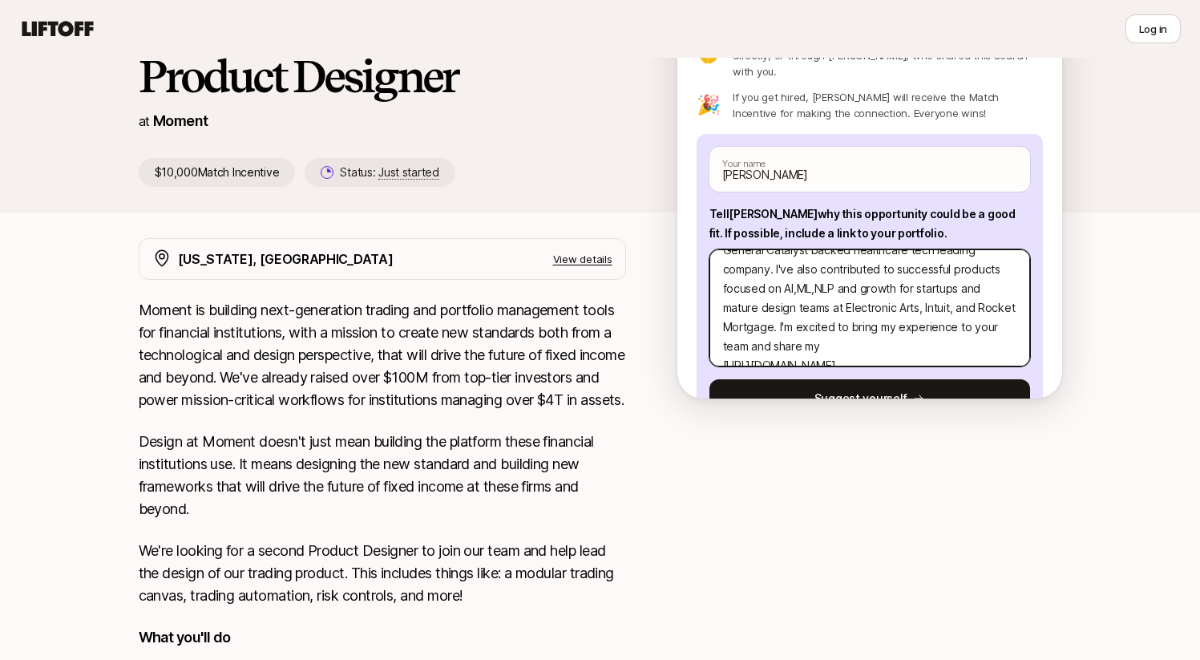
type textarea "Hi Moment hiring team, I'm [PERSON_NAME], a technical product designer with a k…"
type textarea "x"
type textarea "Hi Moment hiring team, I'm [PERSON_NAME], a technical product designer with a k…"
type textarea "x"
type textarea "Hi Moment hiring team, I'm [PERSON_NAME], a technical product designer with a k…"
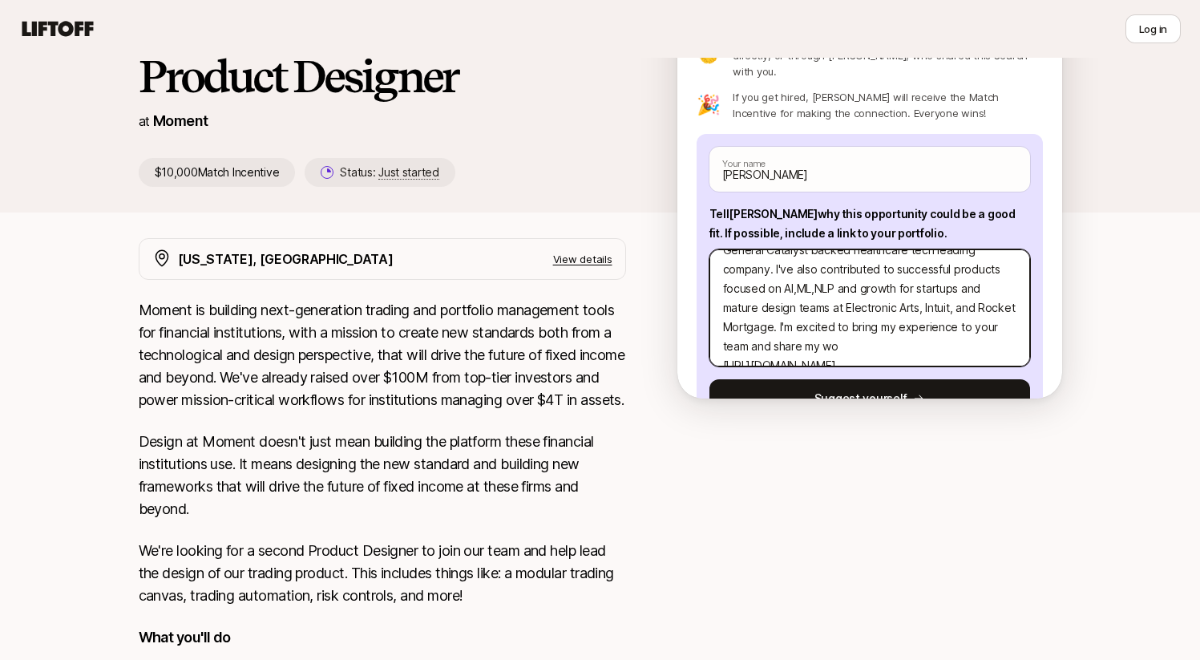
type textarea "x"
type textarea "Hi Moment hiring team, I'm [PERSON_NAME], a technical product designer with a k…"
type textarea "x"
type textarea "Hi Moment hiring team, I'm [PERSON_NAME], a technical product designer with a k…"
type textarea "x"
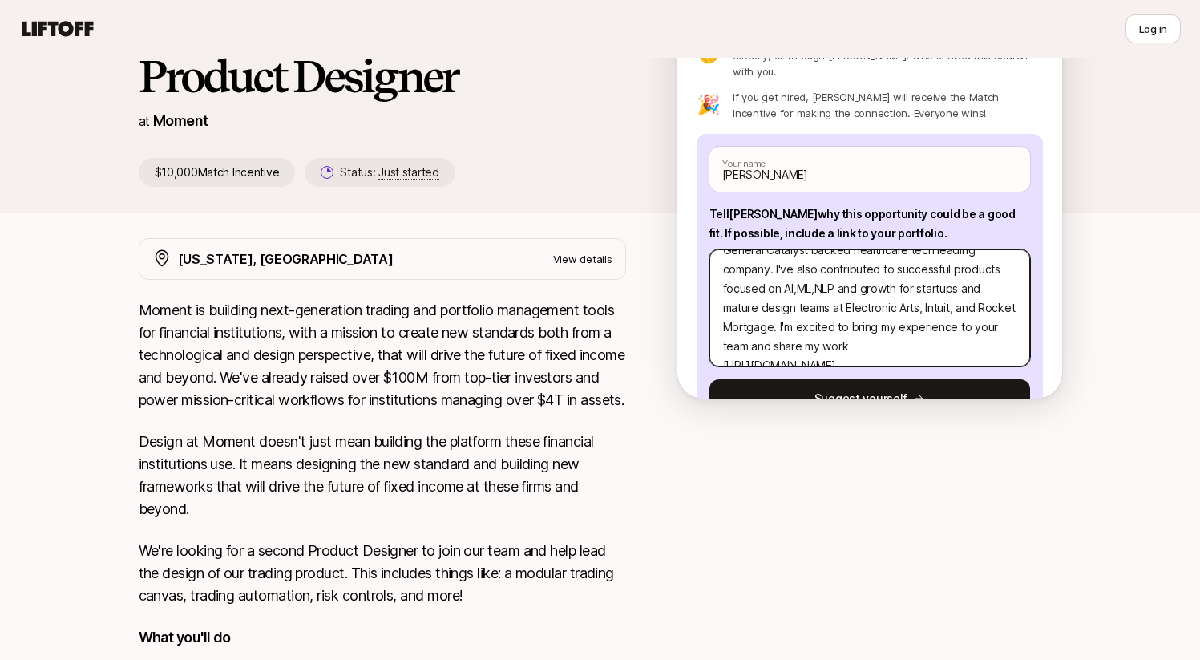
type textarea "Hi Moment hiring team, I'm [PERSON_NAME], a technical product designer with a k…"
type textarea "x"
type textarea "Hi Moment hiring team, I'm [PERSON_NAME], a technical product designer with a k…"
type textarea "x"
type textarea "Hi Moment hiring team, I'm [PERSON_NAME], a technical product designer with a k…"
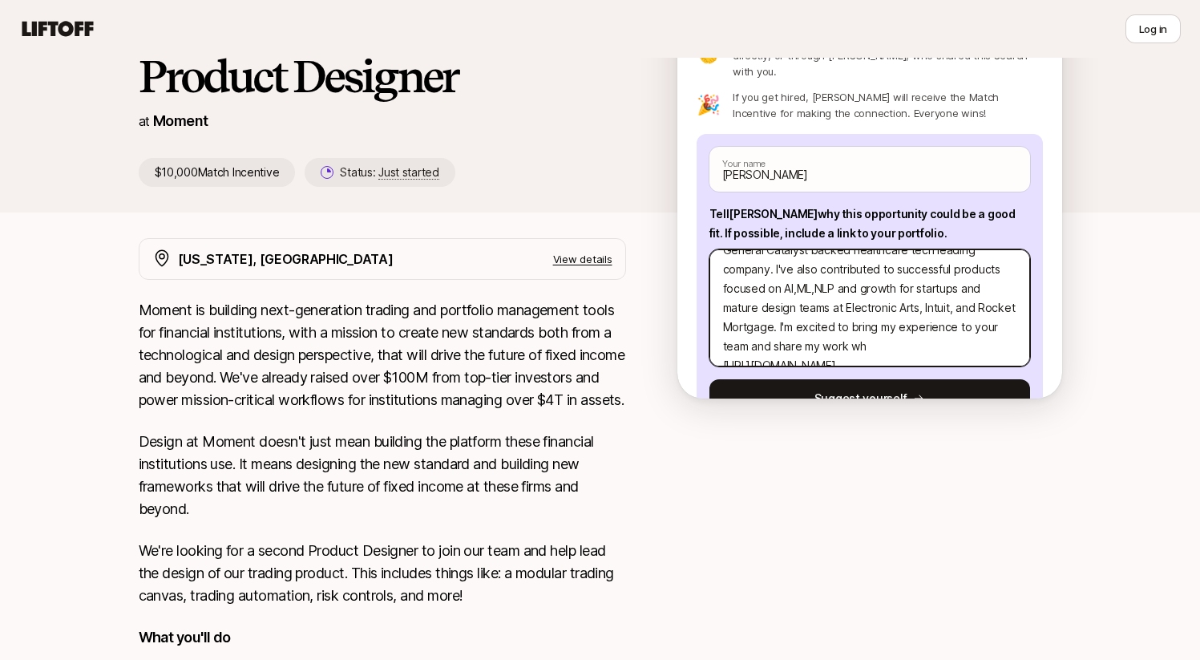
type textarea "x"
type textarea "Hi Moment hiring team, I'm [PERSON_NAME], a technical product designer with a k…"
type textarea "x"
type textarea "Hi Moment hiring team, I'm [PERSON_NAME], a technical product designer with a k…"
type textarea "x"
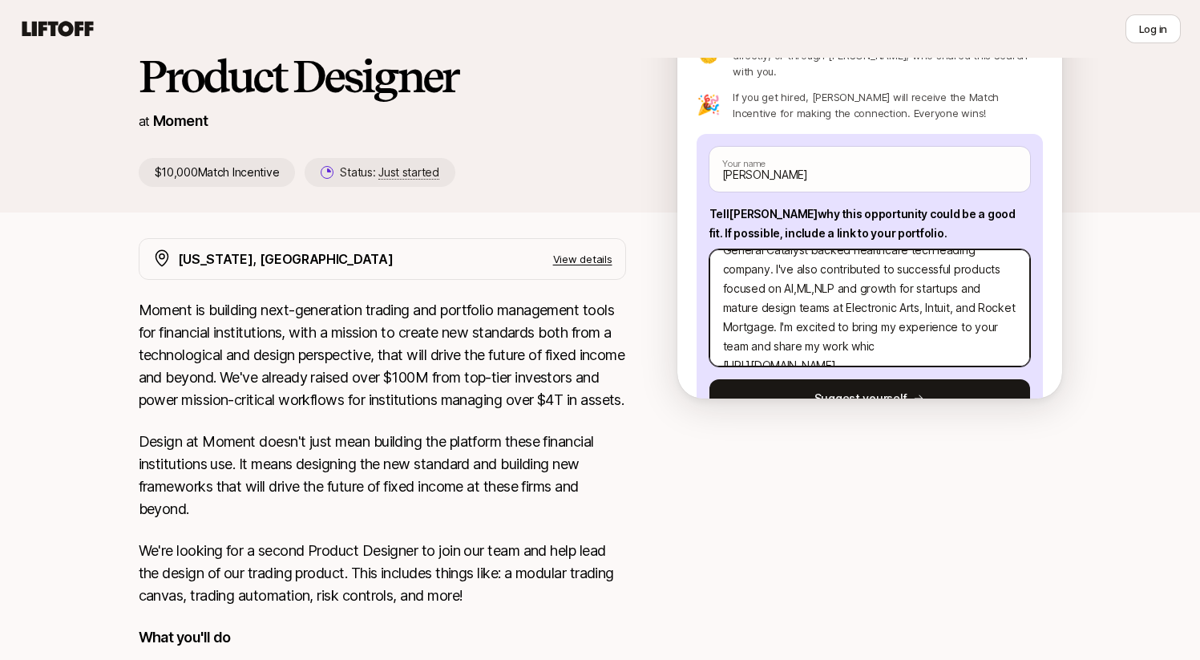
type textarea "Hi Moment hiring team, I'm [PERSON_NAME], a technical product designer with a k…"
type textarea "x"
type textarea "Hi Moment hiring team, I'm [PERSON_NAME], a technical product designer with a k…"
type textarea "x"
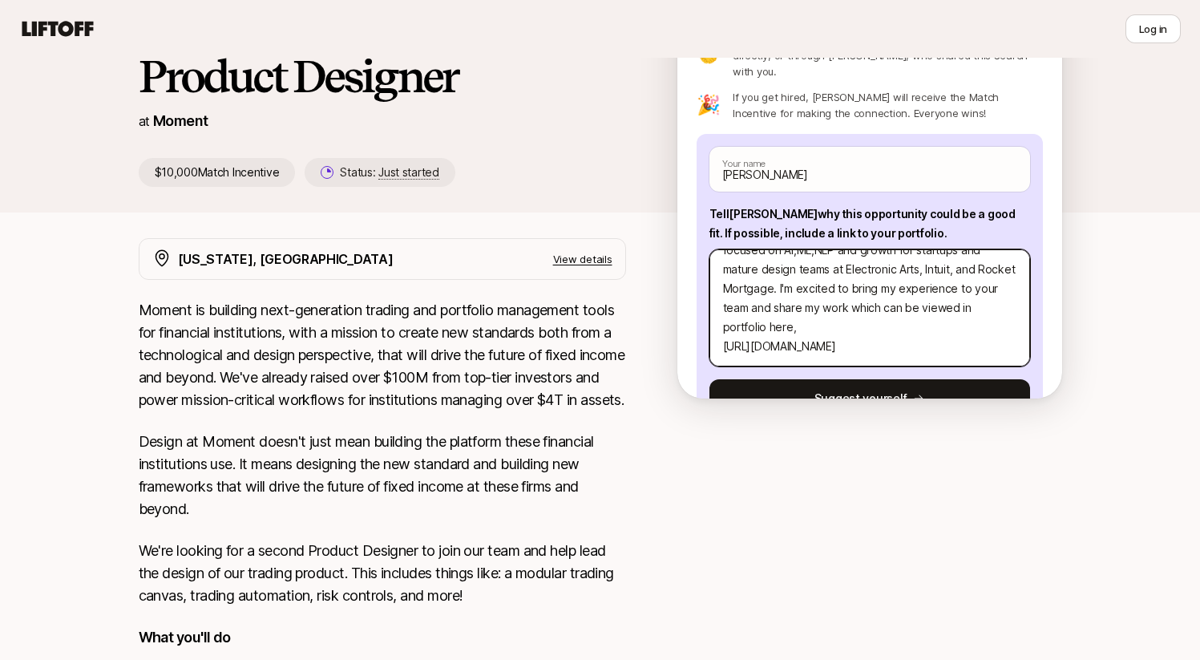
click at [913, 321] on textarea "Hi Moment hiring team, I'm [PERSON_NAME], a technical product designer with a k…" at bounding box center [869, 307] width 321 height 117
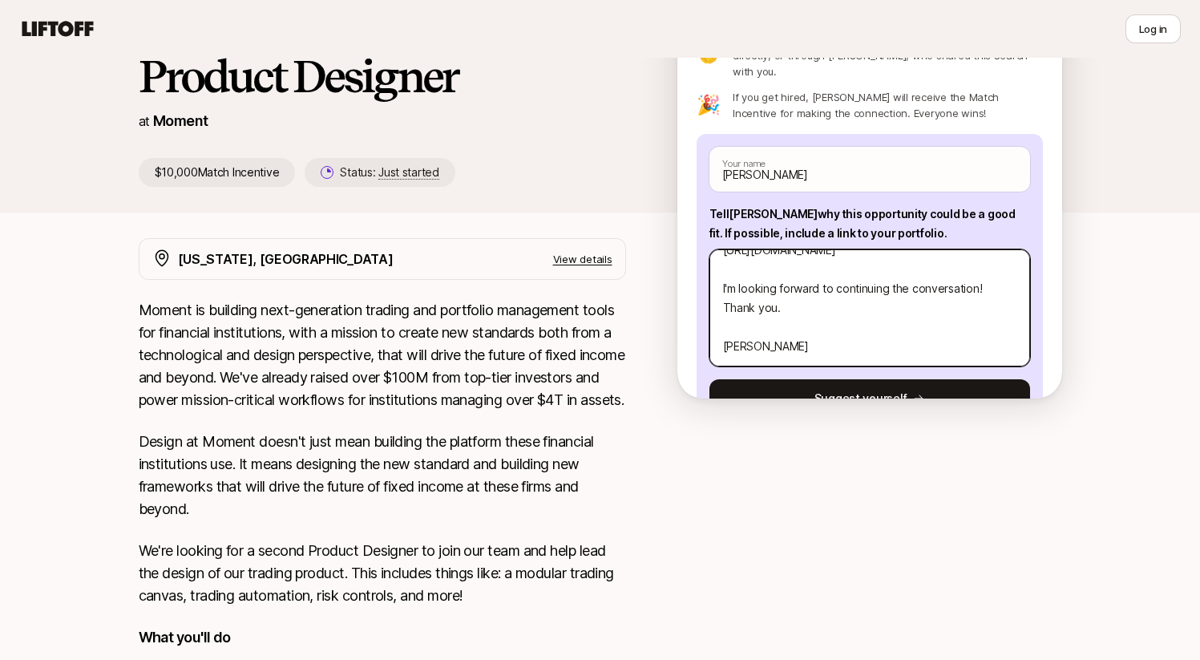
scroll to position [423, 0]
click at [781, 316] on textarea "Hi Moment hiring team, I'm [PERSON_NAME], a technical product designer with a k…" at bounding box center [869, 307] width 321 height 117
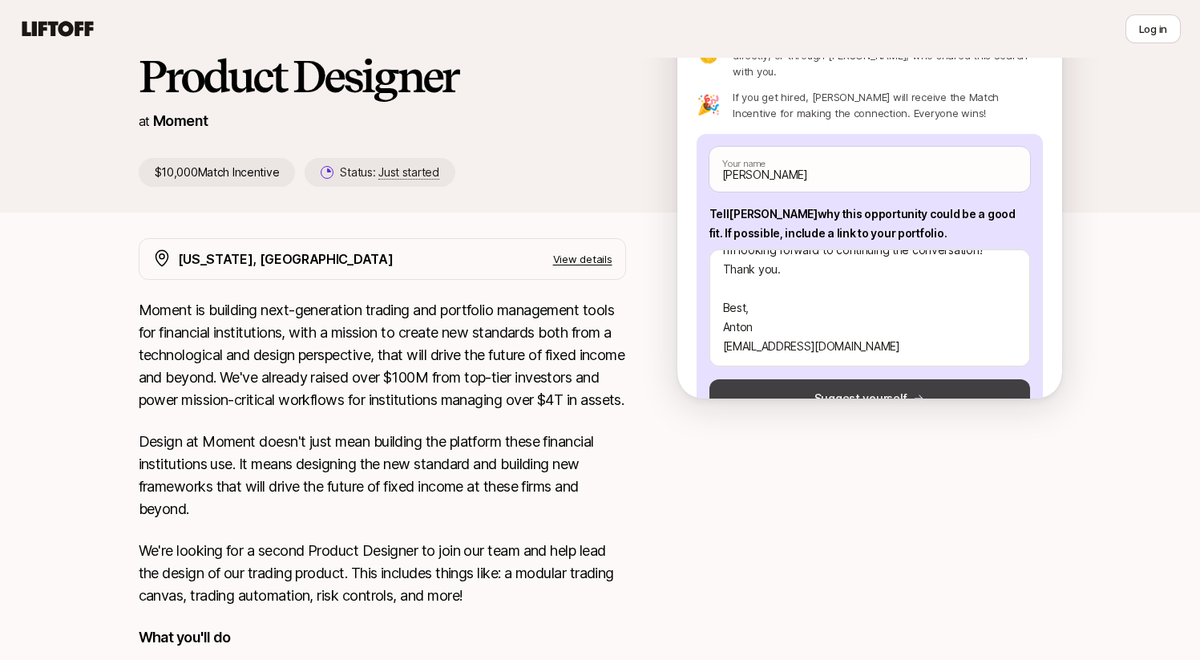
click at [823, 385] on button "Suggest yourself" at bounding box center [869, 398] width 321 height 38
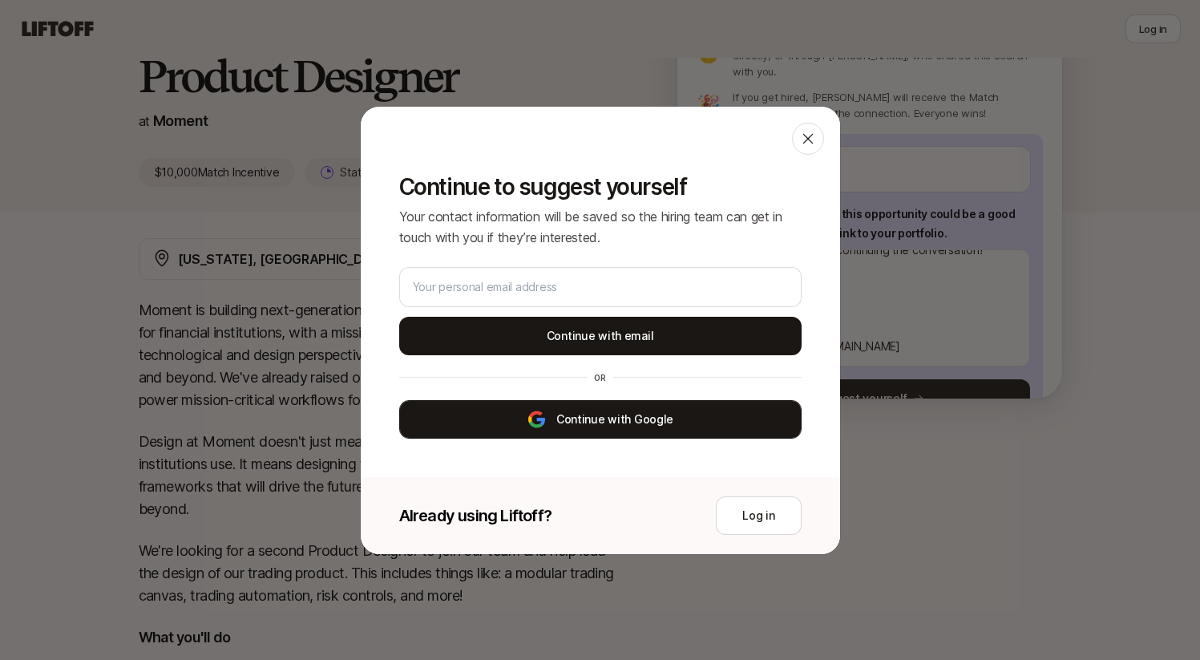
click at [632, 420] on button "Continue with Google" at bounding box center [600, 419] width 402 height 38
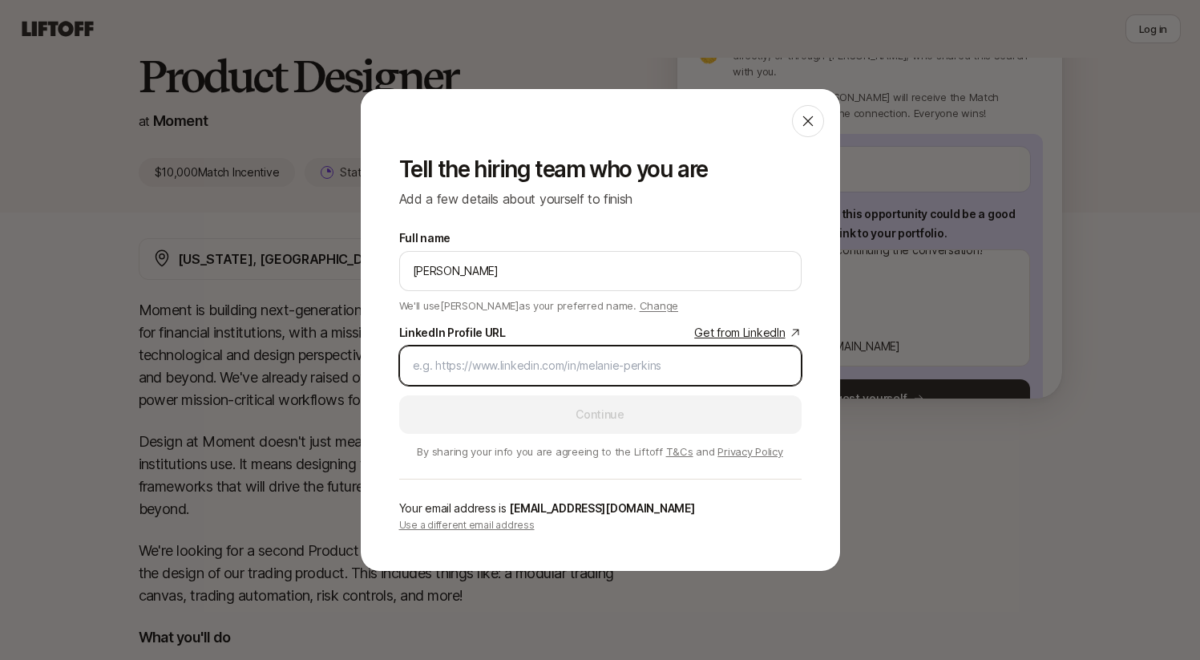
paste input "[URL][DOMAIN_NAME]"
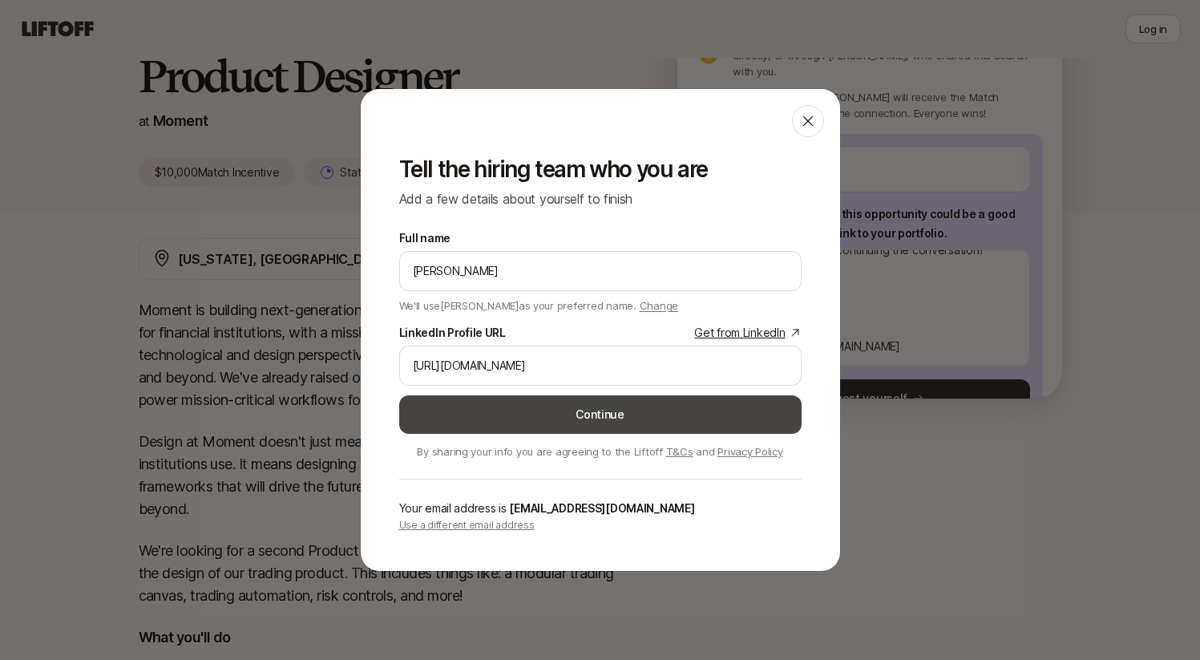
click at [524, 408] on button "Continue" at bounding box center [600, 414] width 402 height 38
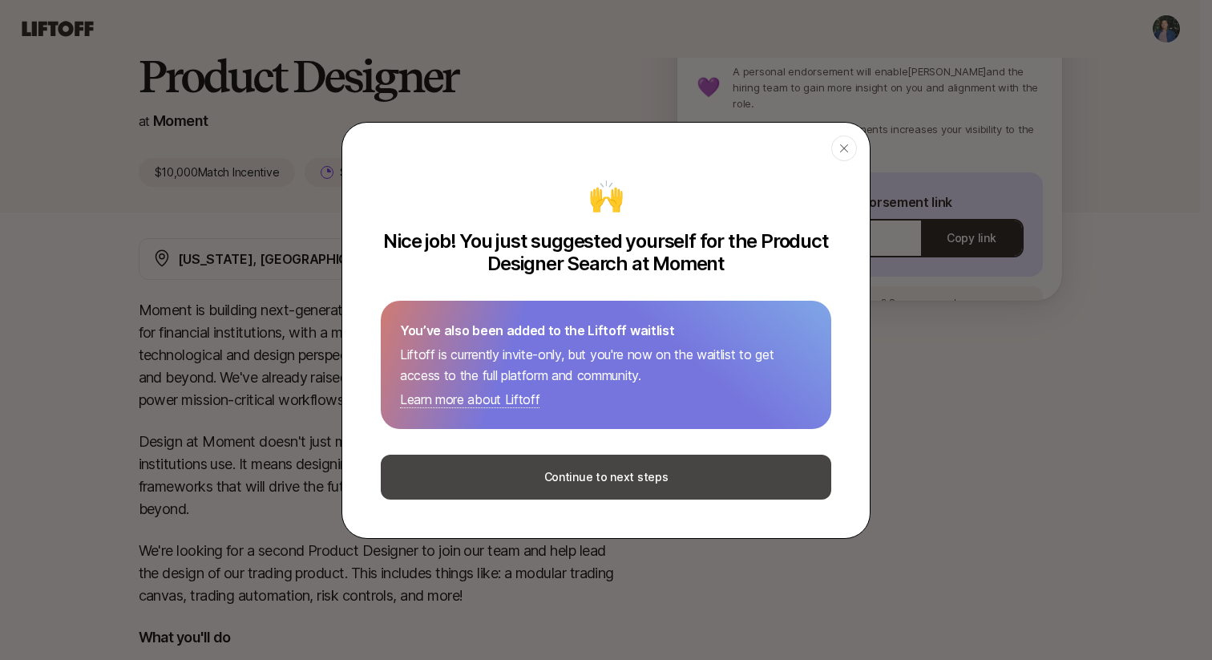
click at [621, 470] on button "Continue to next steps" at bounding box center [606, 476] width 450 height 45
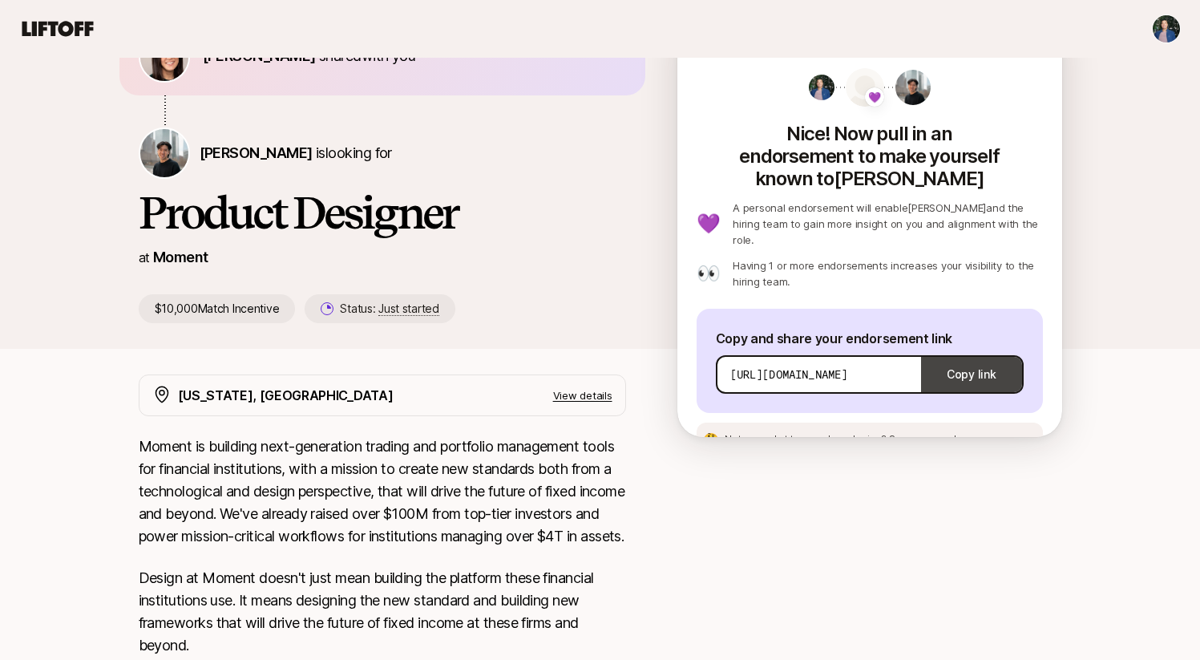
scroll to position [92, 0]
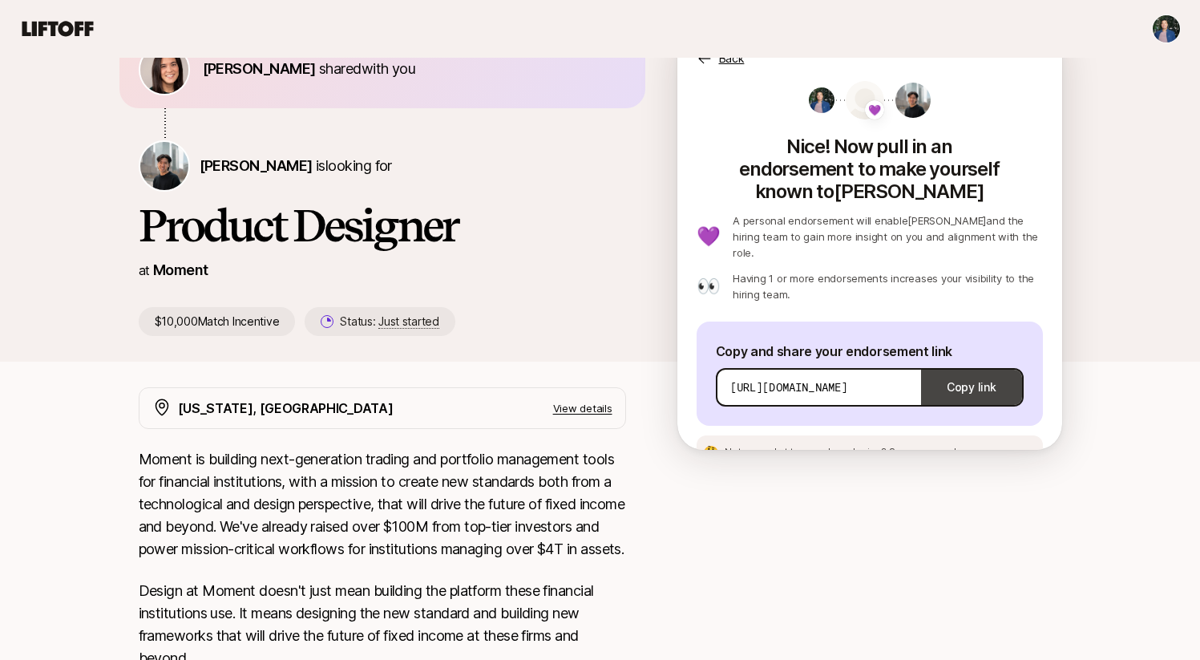
click at [956, 365] on button "Copy link" at bounding box center [971, 387] width 100 height 45
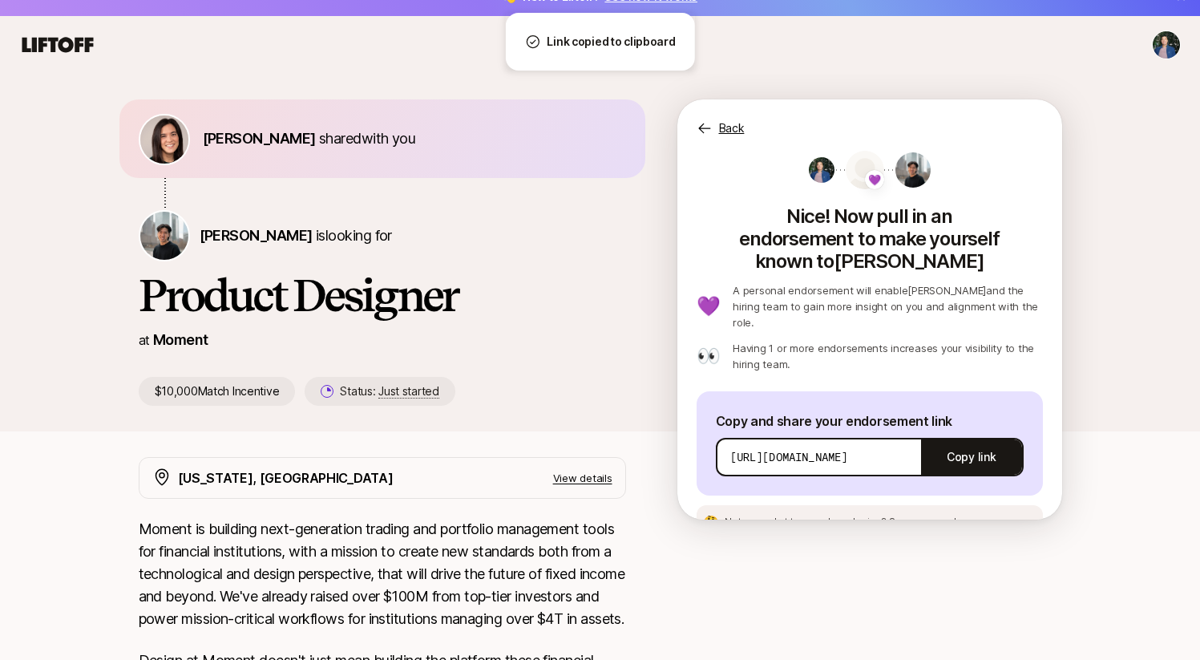
scroll to position [0, 0]
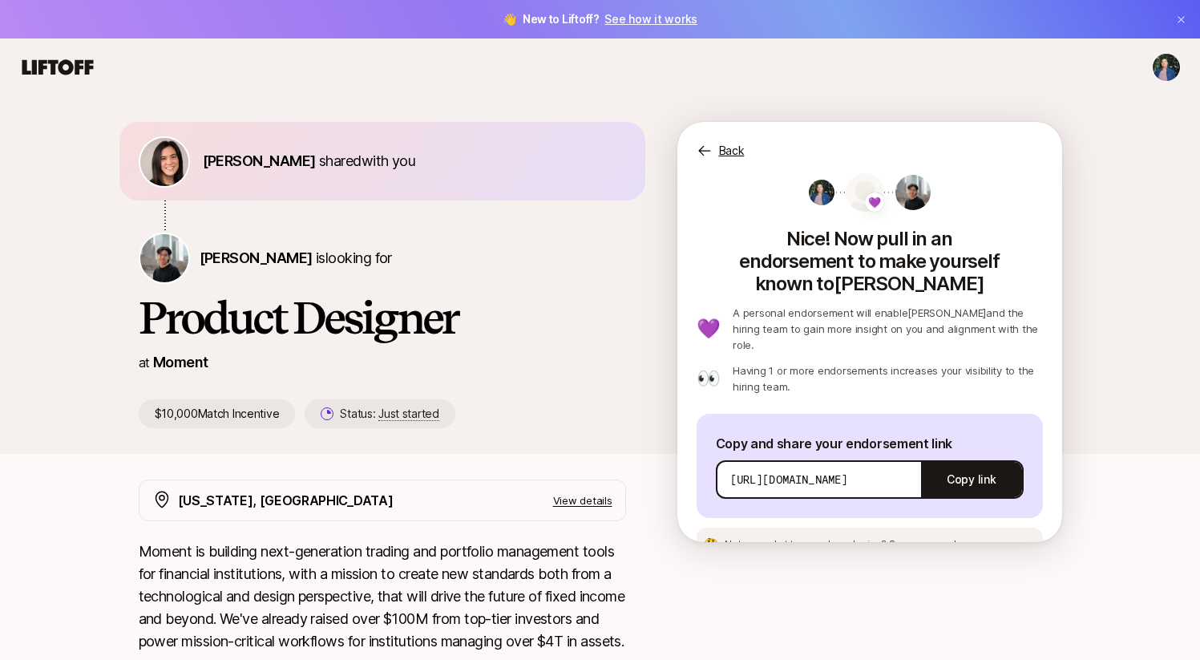
click at [51, 66] on icon at bounding box center [57, 66] width 71 height 15
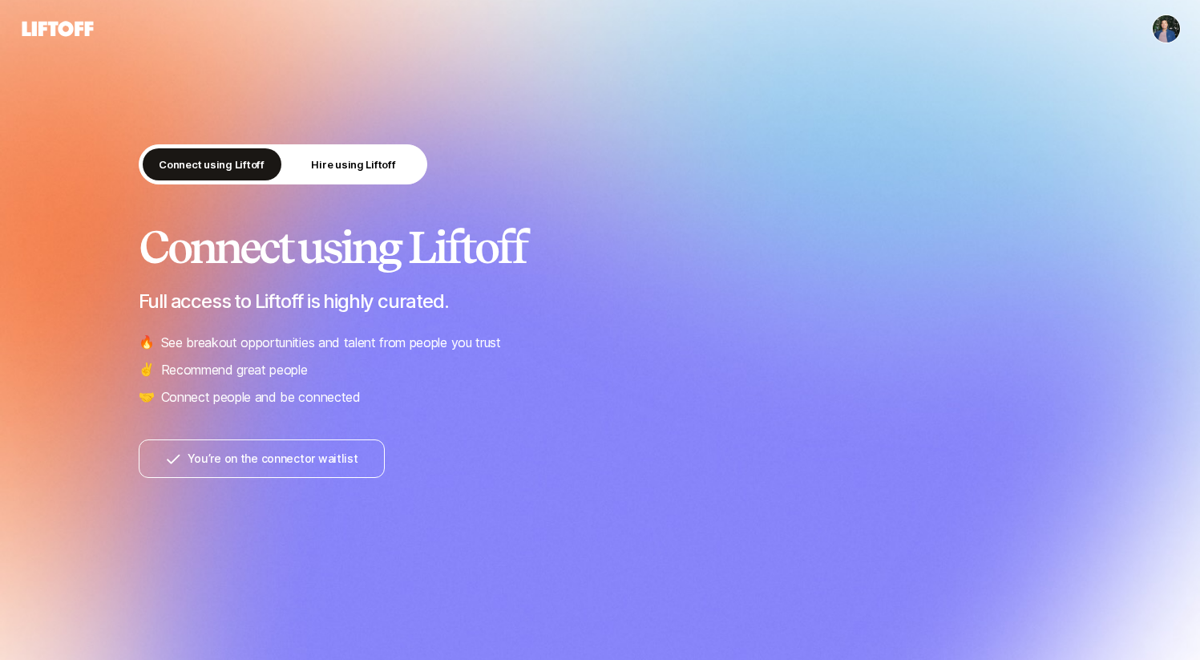
click at [204, 162] on p "Connect using Liftoff" at bounding box center [212, 164] width 106 height 16
